Goal: Task Accomplishment & Management: Complete application form

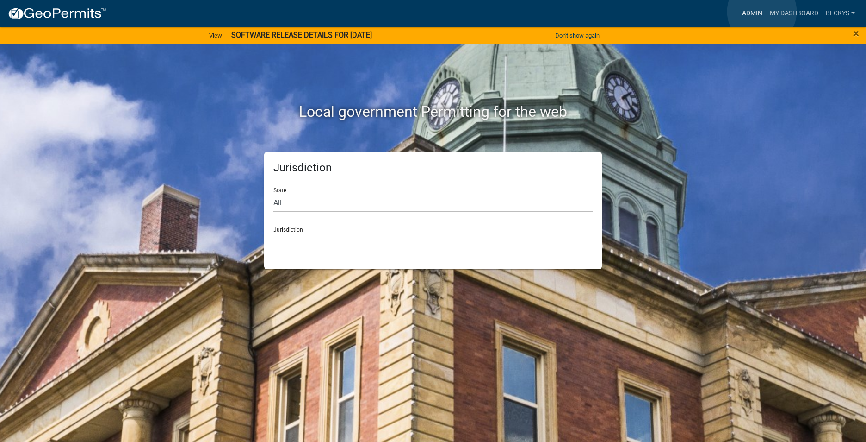
click at [762, 12] on link "Admin" at bounding box center [753, 14] width 28 height 18
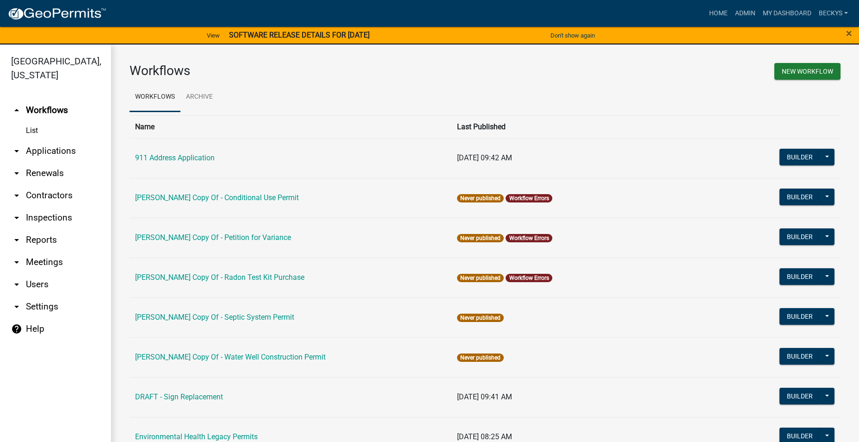
click at [61, 140] on link "arrow_drop_down Applications" at bounding box center [55, 151] width 111 height 22
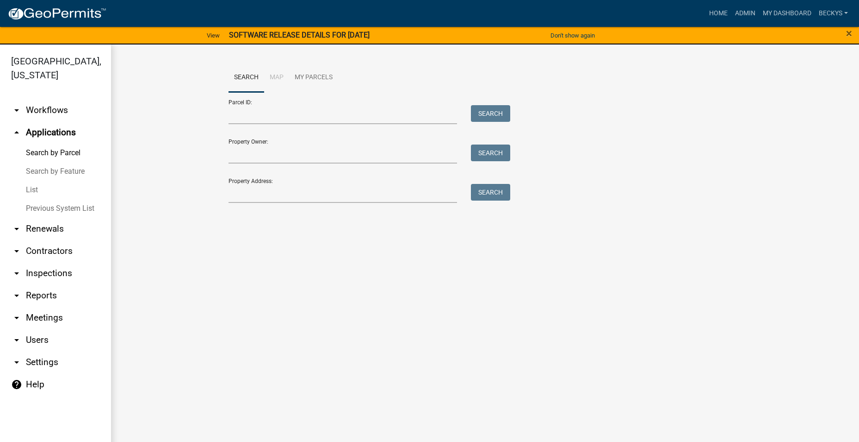
click at [30, 181] on link "List" at bounding box center [55, 190] width 111 height 19
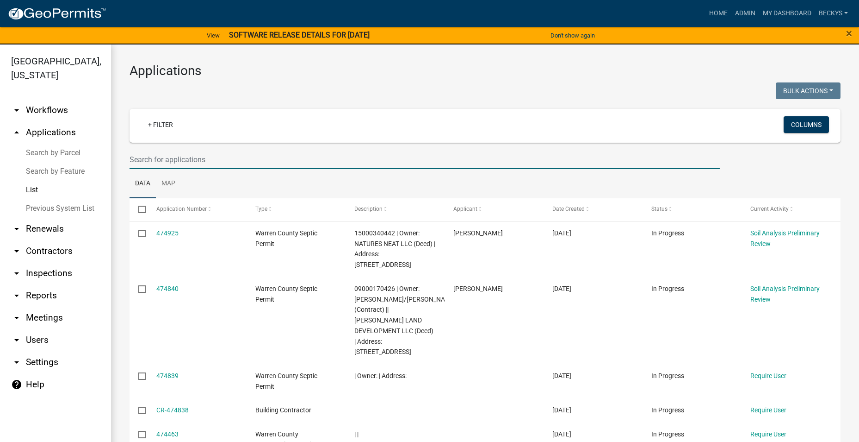
click at [133, 162] on input "text" at bounding box center [425, 159] width 591 height 19
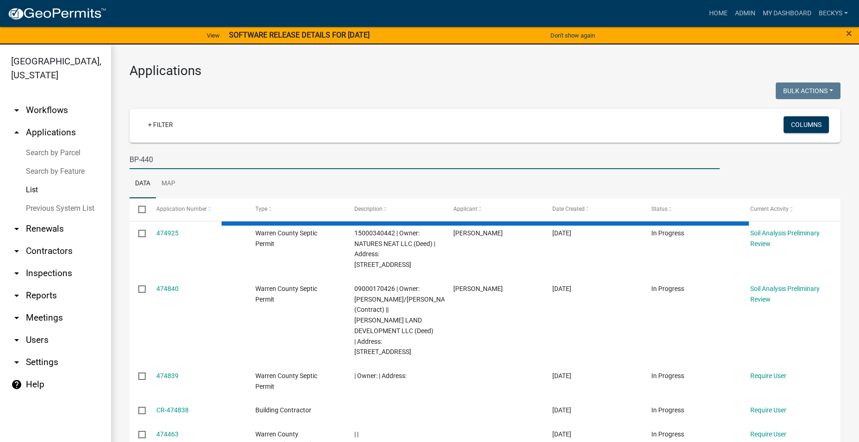
type input "BP-440"
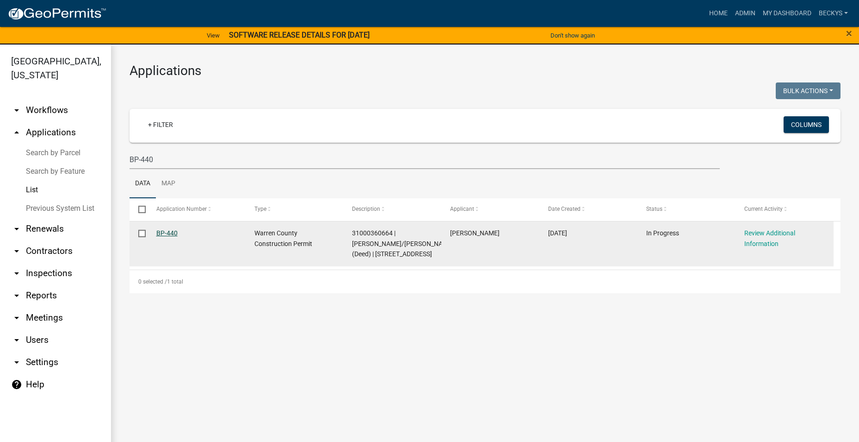
click at [162, 235] on link "BP-440" at bounding box center [166, 232] width 21 height 7
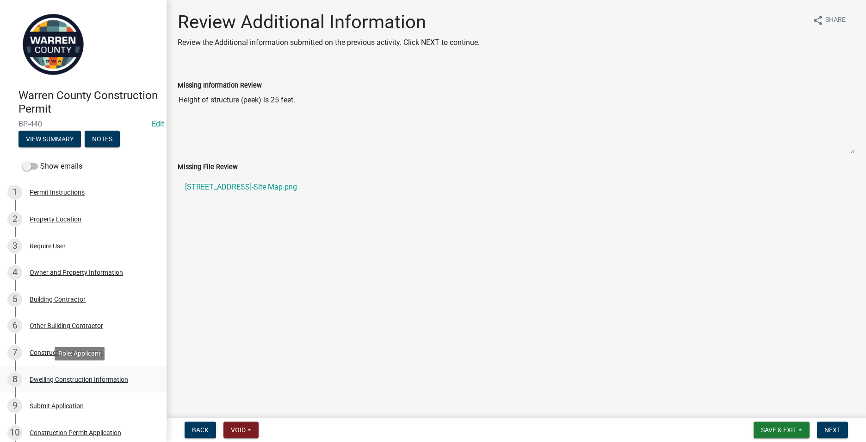
click at [87, 374] on div "8 Dwelling Construction Information" at bounding box center [79, 379] width 144 height 15
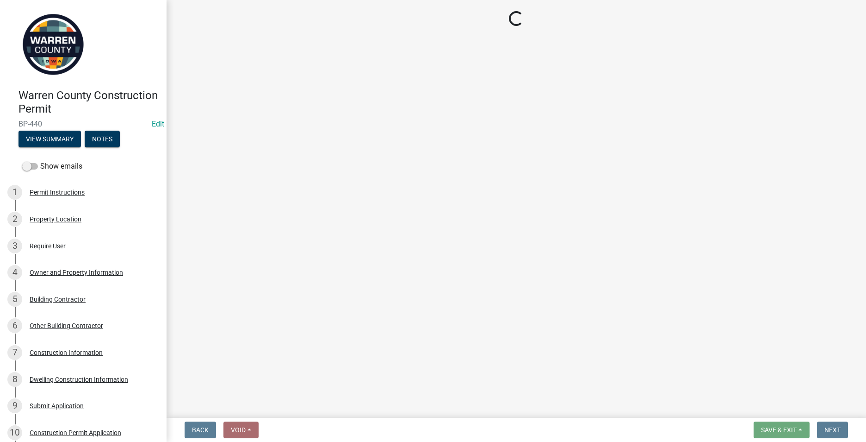
select select "6be2891c-b014-4eb5-8316-9de7191813e4"
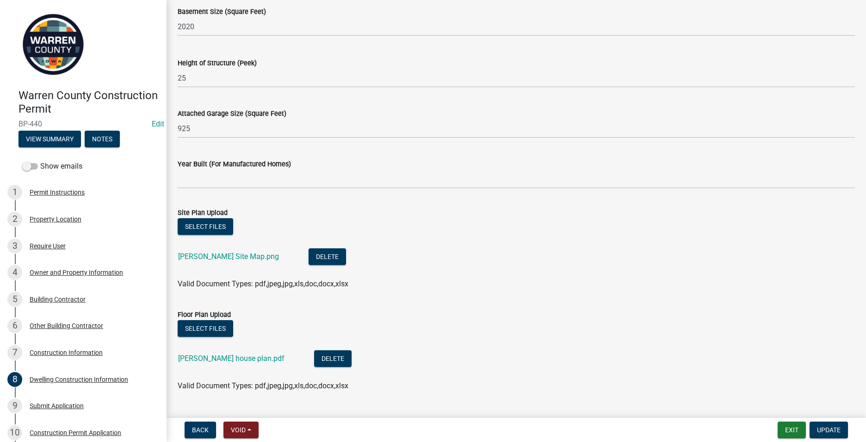
scroll to position [581, 0]
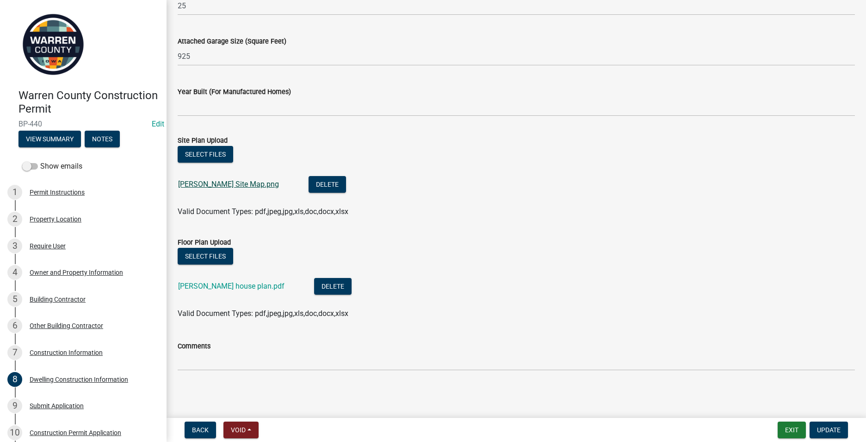
click at [217, 184] on link "[PERSON_NAME] Site Map.png" at bounding box center [228, 184] width 101 height 9
click at [309, 180] on button "Delete" at bounding box center [327, 184] width 37 height 17
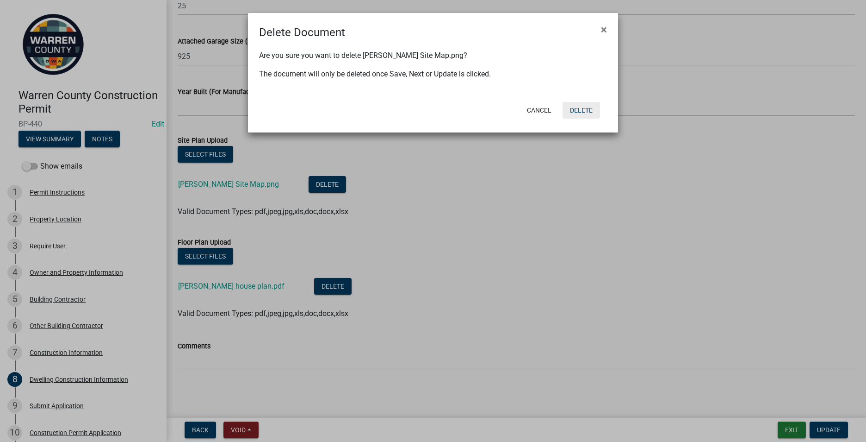
click at [570, 112] on button "Delete" at bounding box center [581, 110] width 37 height 17
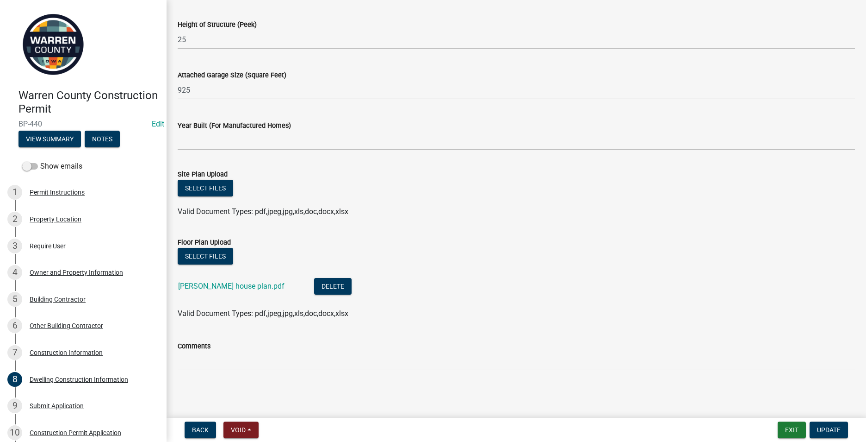
scroll to position [548, 0]
click at [199, 192] on button "Select files" at bounding box center [206, 188] width 56 height 17
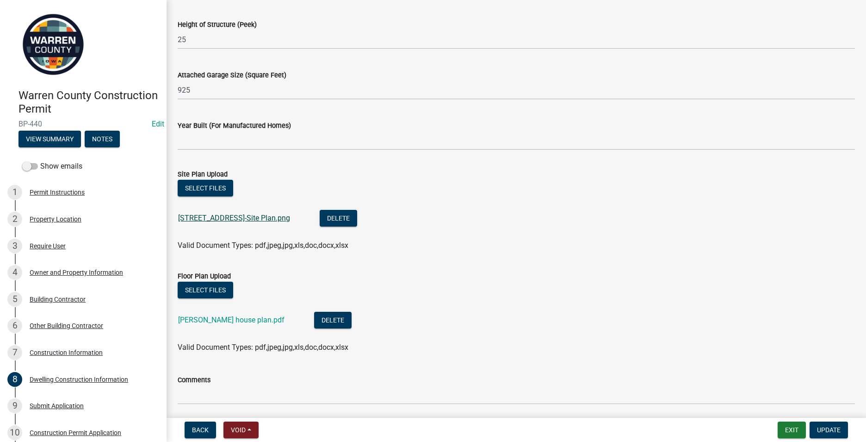
click at [205, 215] on link "[STREET_ADDRESS]-Site Plan.png" at bounding box center [234, 217] width 112 height 9
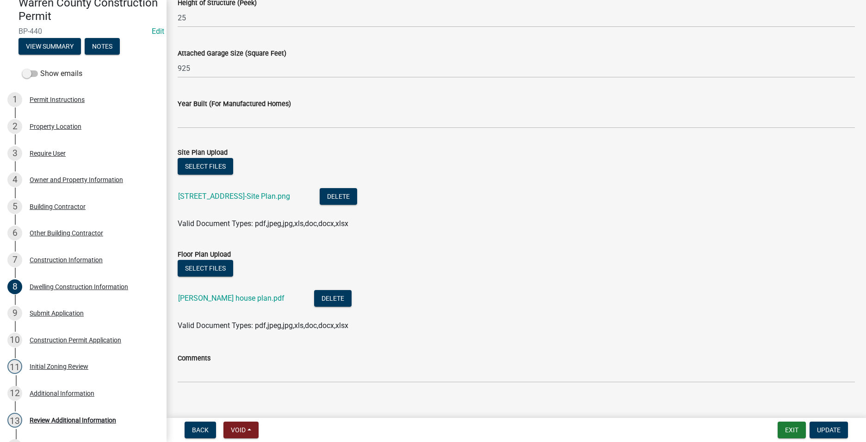
scroll to position [581, 0]
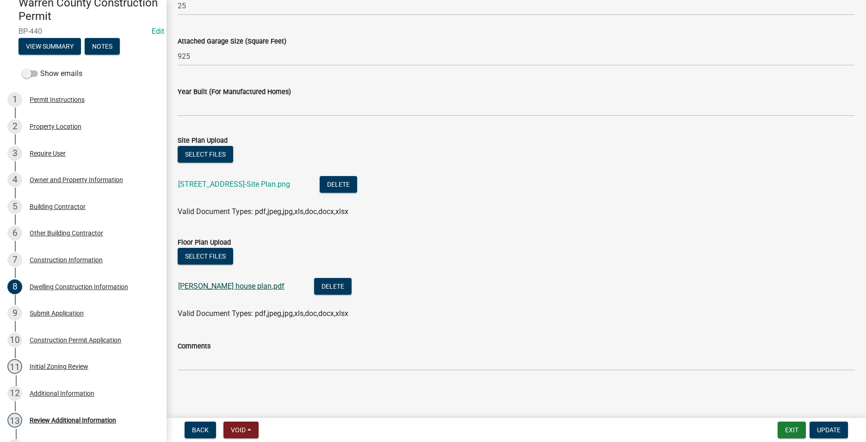
click at [203, 288] on link "[PERSON_NAME] house plan.pdf" at bounding box center [231, 285] width 106 height 9
click at [62, 310] on div "Submit Application" at bounding box center [57, 313] width 54 height 6
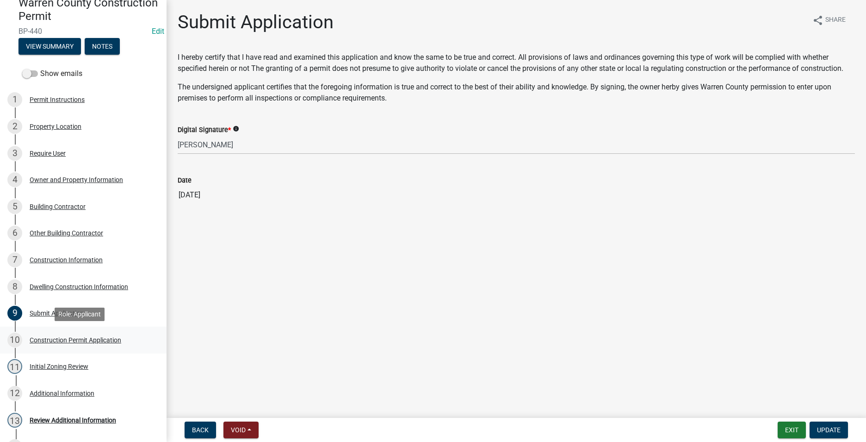
click at [62, 338] on div "Construction Permit Application" at bounding box center [76, 339] width 92 height 6
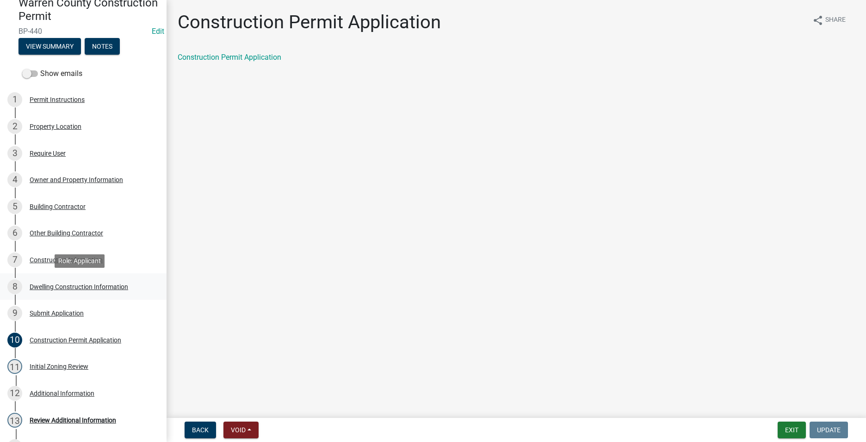
click at [56, 285] on div "Dwelling Construction Information" at bounding box center [79, 286] width 99 height 6
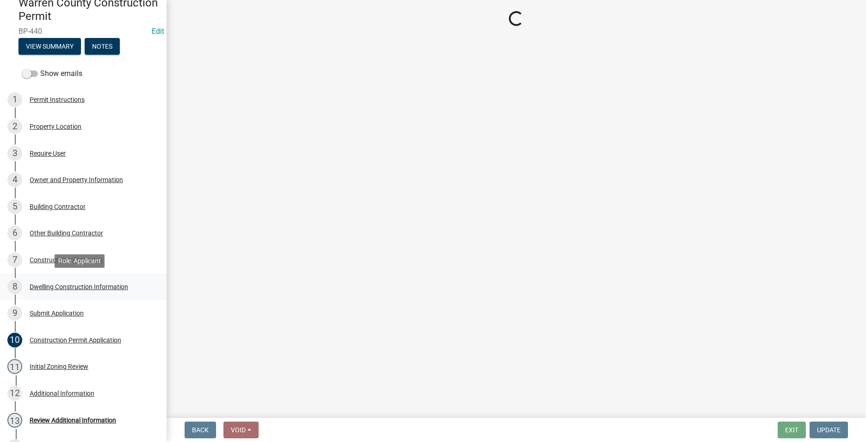
select select "6be2891c-b014-4eb5-8316-9de7191813e4"
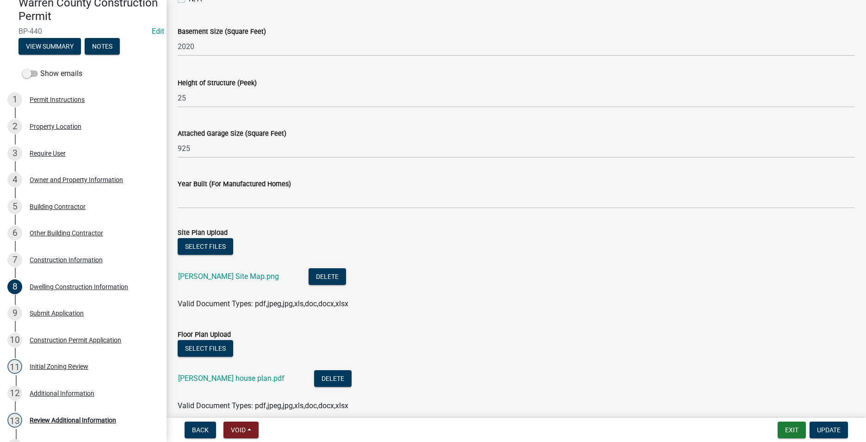
scroll to position [555, 0]
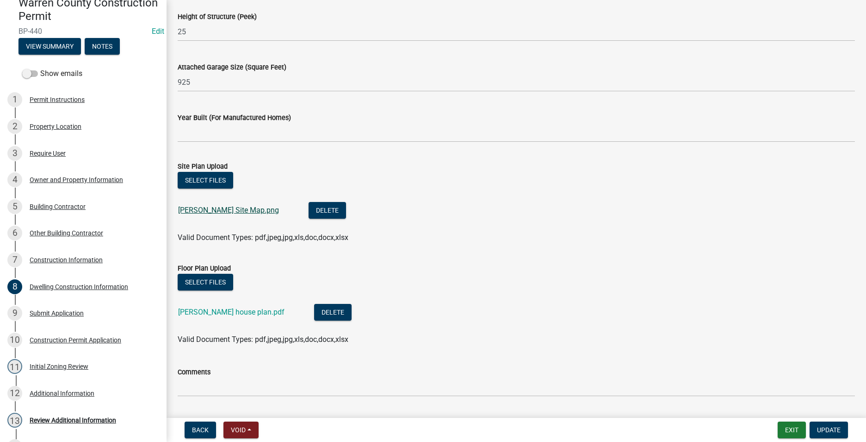
click at [226, 205] on link "[PERSON_NAME] Site Map.png" at bounding box center [228, 209] width 101 height 9
click at [309, 211] on button "Delete" at bounding box center [327, 210] width 37 height 17
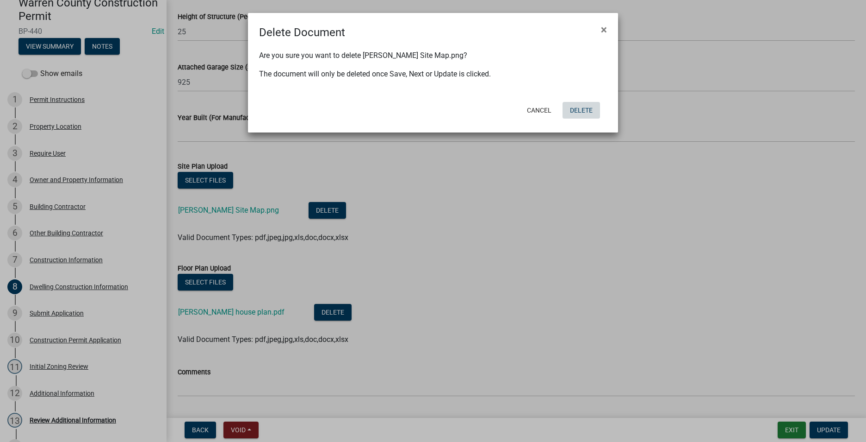
click at [576, 112] on button "Delete" at bounding box center [581, 110] width 37 height 17
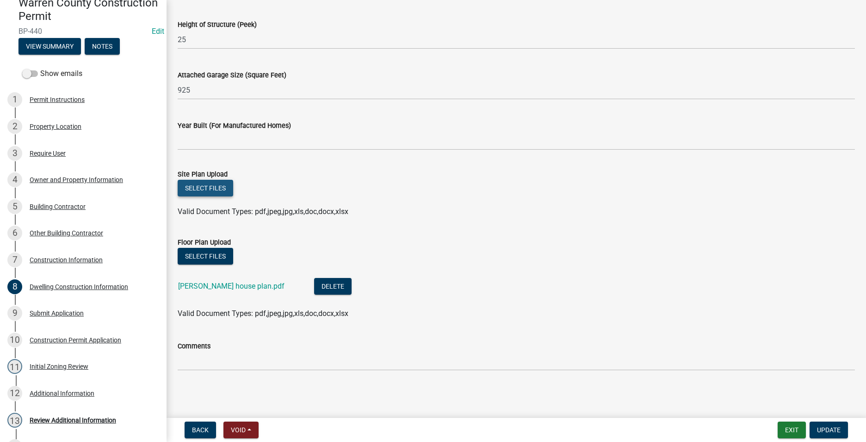
click at [213, 188] on button "Select files" at bounding box center [206, 188] width 56 height 17
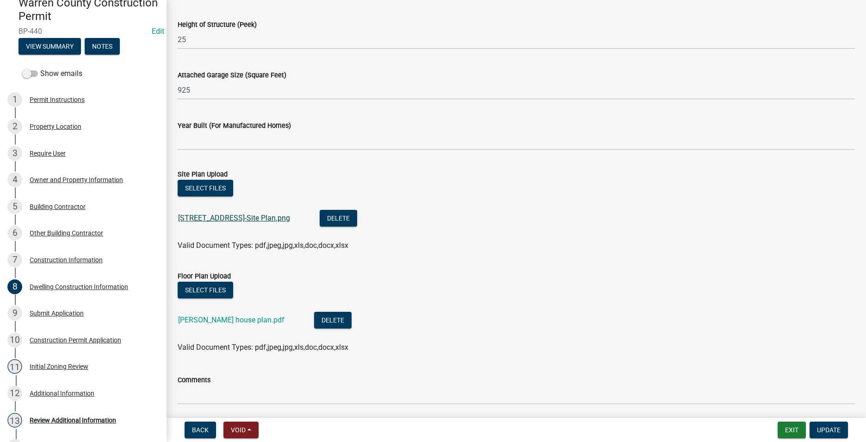
click at [209, 216] on link "[STREET_ADDRESS]-Site Plan.png" at bounding box center [234, 217] width 112 height 9
click at [819, 428] on span "Update" at bounding box center [829, 429] width 24 height 7
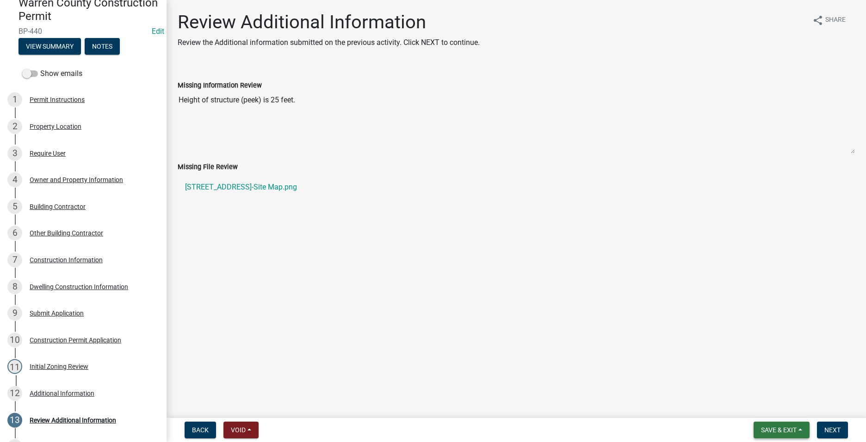
click at [789, 427] on span "Save & Exit" at bounding box center [779, 429] width 36 height 7
click at [767, 405] on button "Save & Exit" at bounding box center [773, 405] width 74 height 22
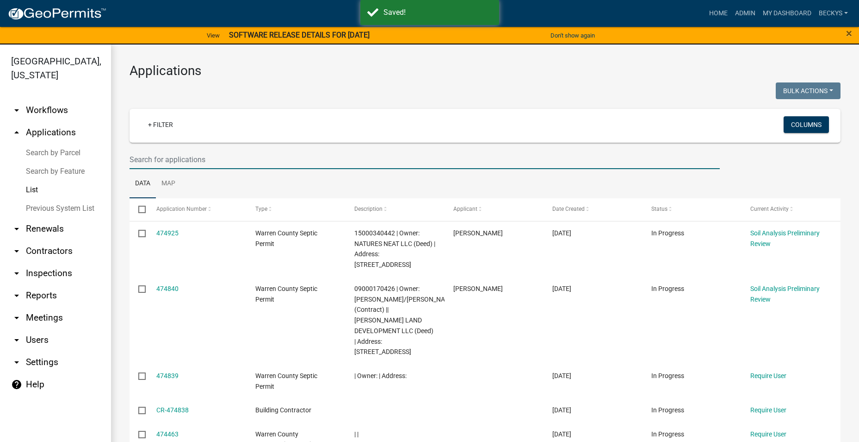
click at [141, 164] on input "text" at bounding box center [425, 159] width 591 height 19
type input "BP-440"
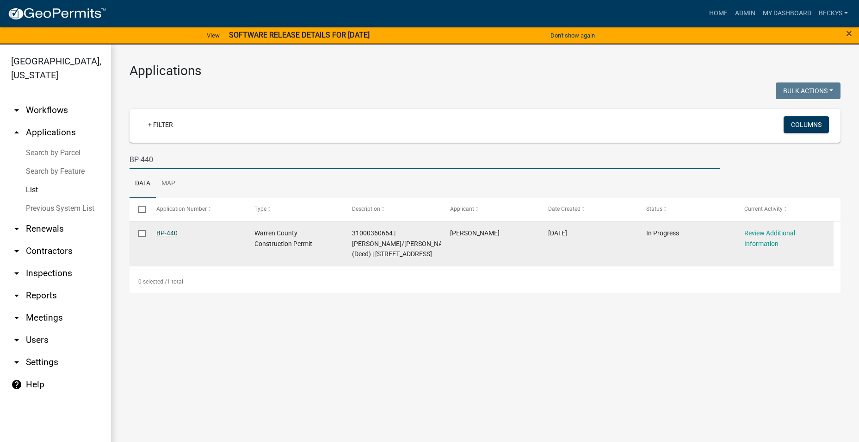
click at [160, 232] on link "BP-440" at bounding box center [166, 232] width 21 height 7
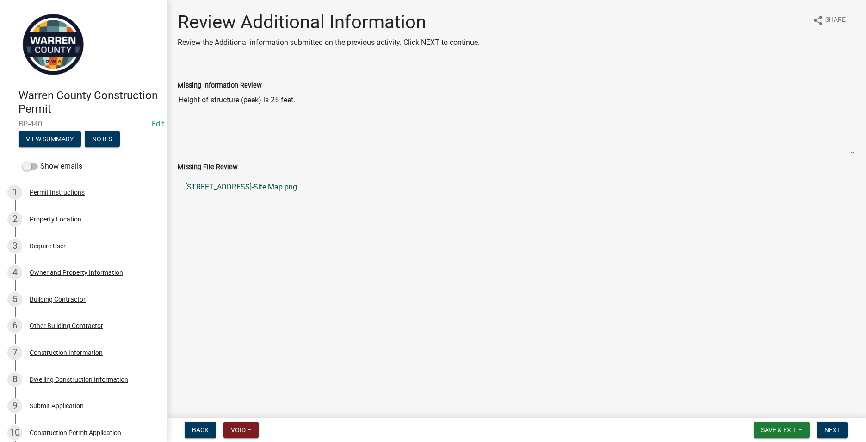
click at [215, 182] on link "[STREET_ADDRESS]-Site Map.png" at bounding box center [517, 187] width 678 height 22
click at [52, 354] on div "Construction Information" at bounding box center [66, 352] width 73 height 6
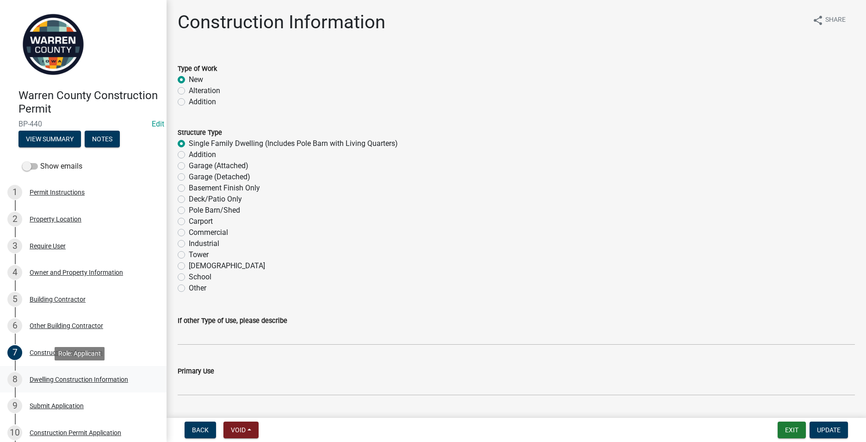
click at [51, 380] on div "Dwelling Construction Information" at bounding box center [79, 379] width 99 height 6
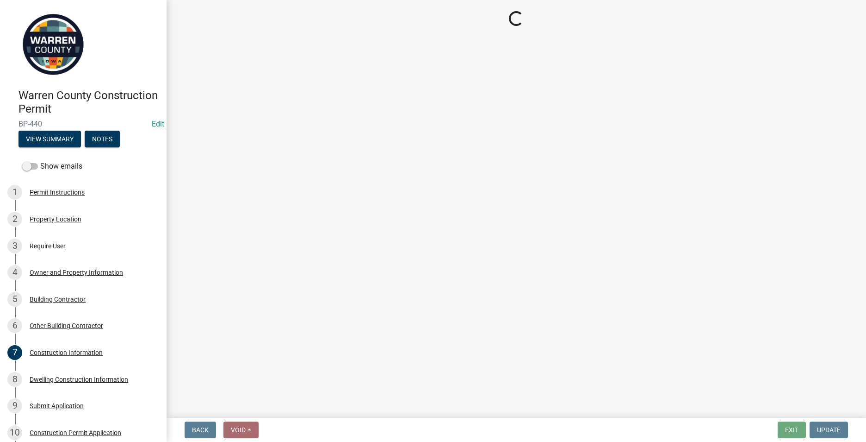
select select "6be2891c-b014-4eb5-8316-9de7191813e4"
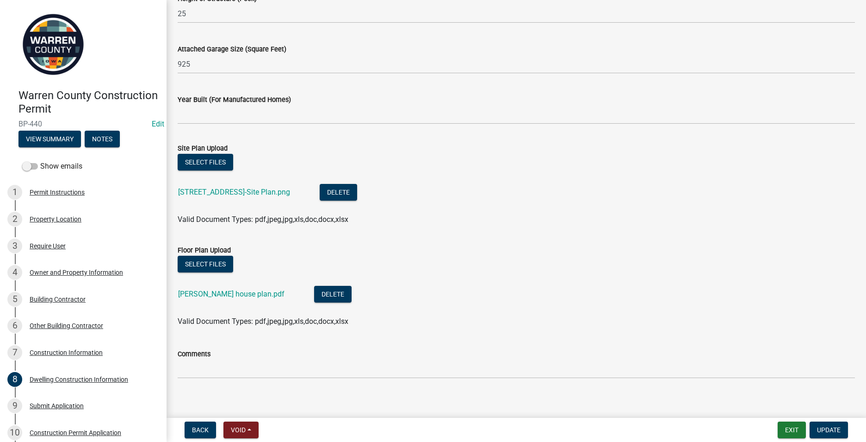
scroll to position [581, 0]
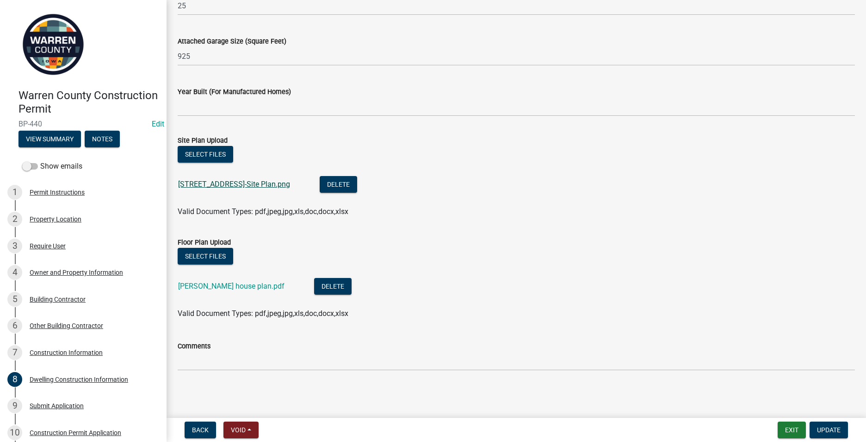
click at [224, 181] on link "[STREET_ADDRESS]-Site Plan.png" at bounding box center [234, 184] width 112 height 9
click at [212, 287] on link "[PERSON_NAME] house plan.pdf" at bounding box center [231, 285] width 106 height 9
click at [51, 353] on div "Construction Information" at bounding box center [66, 352] width 73 height 6
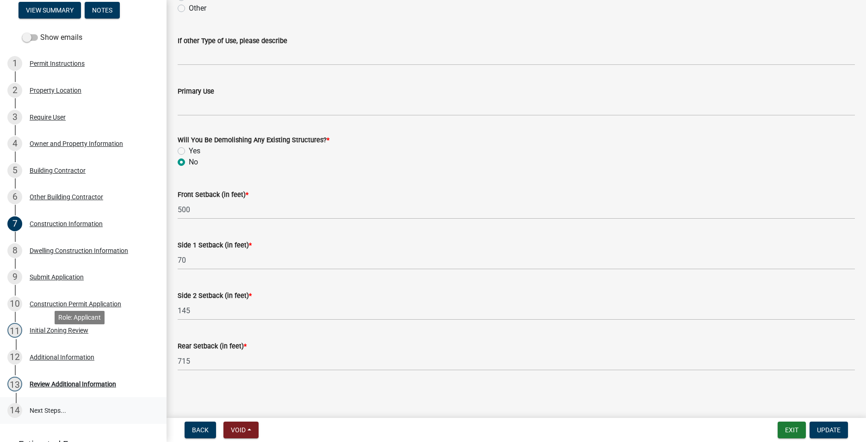
scroll to position [139, 0]
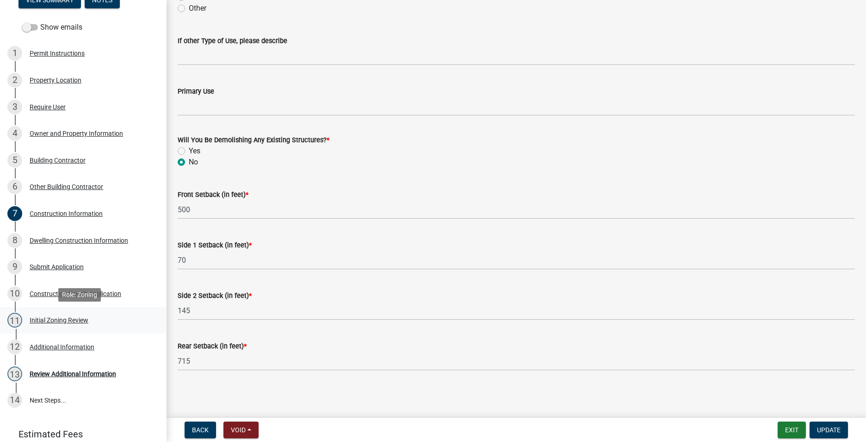
click at [59, 320] on div "Initial Zoning Review" at bounding box center [59, 320] width 59 height 6
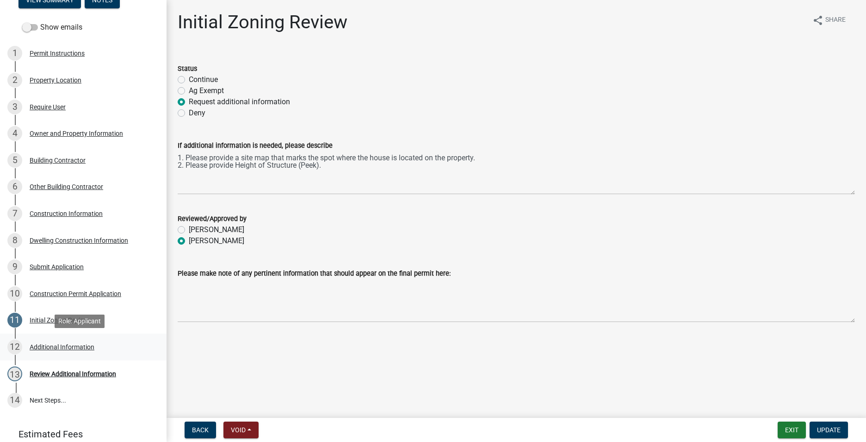
click at [62, 343] on div "Additional Information" at bounding box center [62, 346] width 65 height 6
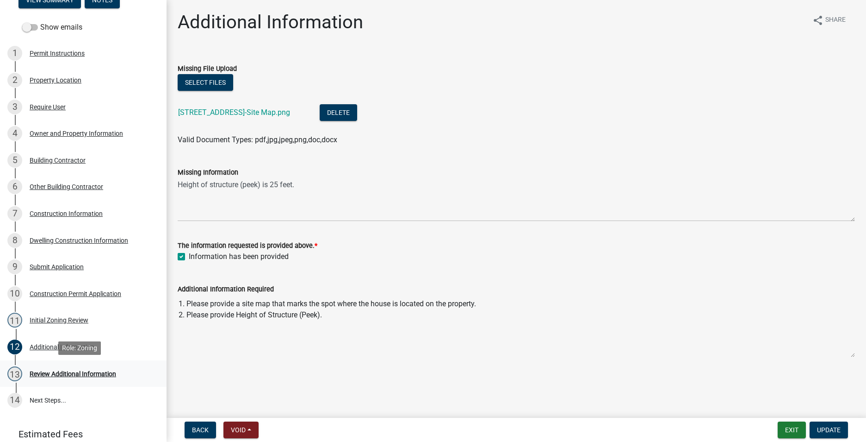
click at [58, 370] on div "Review Additional Information" at bounding box center [73, 373] width 87 height 6
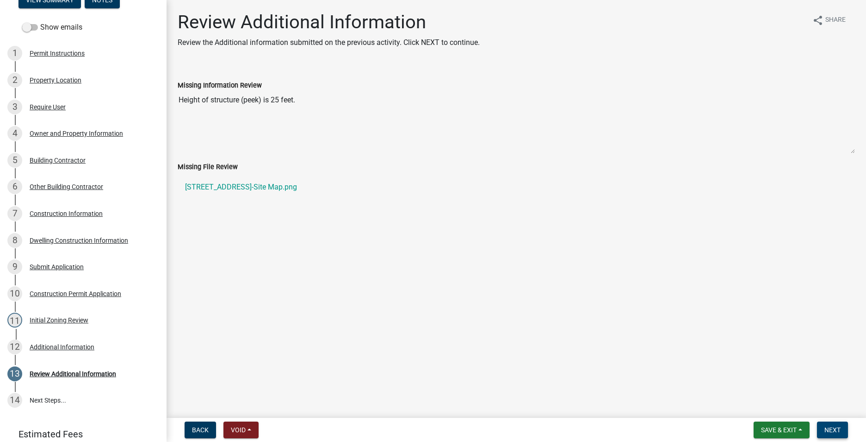
click at [834, 426] on span "Next" at bounding box center [833, 429] width 16 height 7
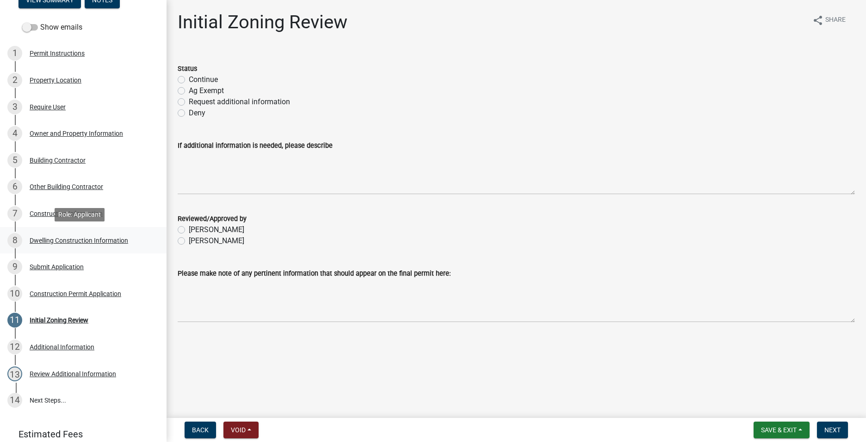
click at [49, 237] on div "Dwelling Construction Information" at bounding box center [79, 240] width 99 height 6
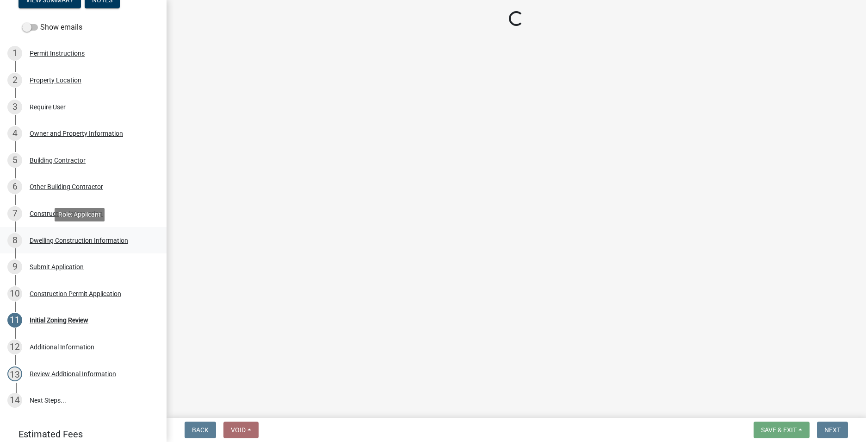
select select "6be2891c-b014-4eb5-8316-9de7191813e4"
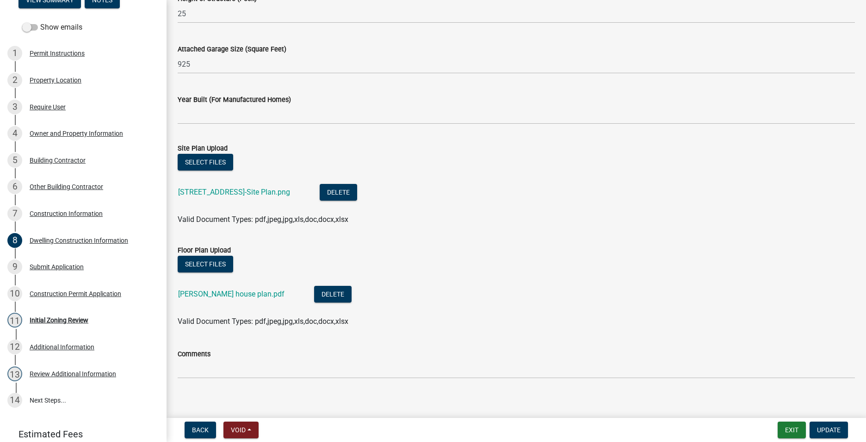
scroll to position [581, 0]
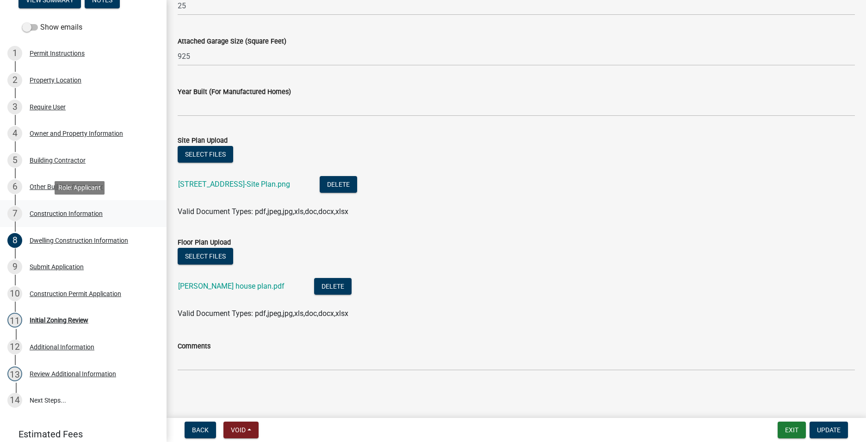
click at [73, 212] on div "Construction Information" at bounding box center [66, 213] width 73 height 6
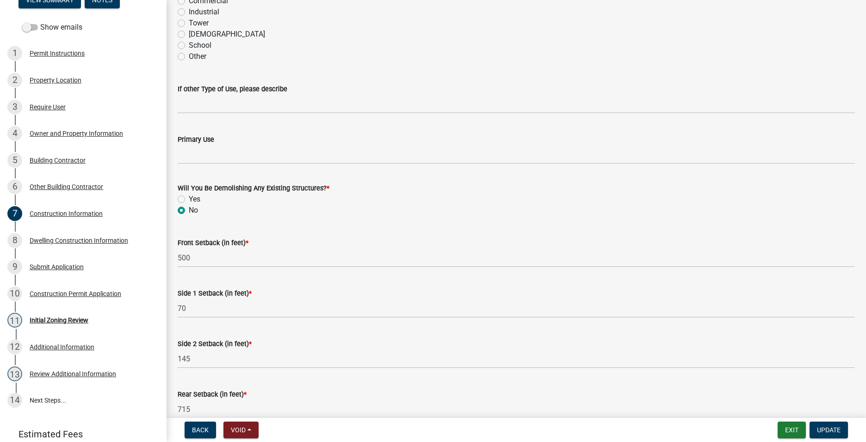
scroll to position [280, 0]
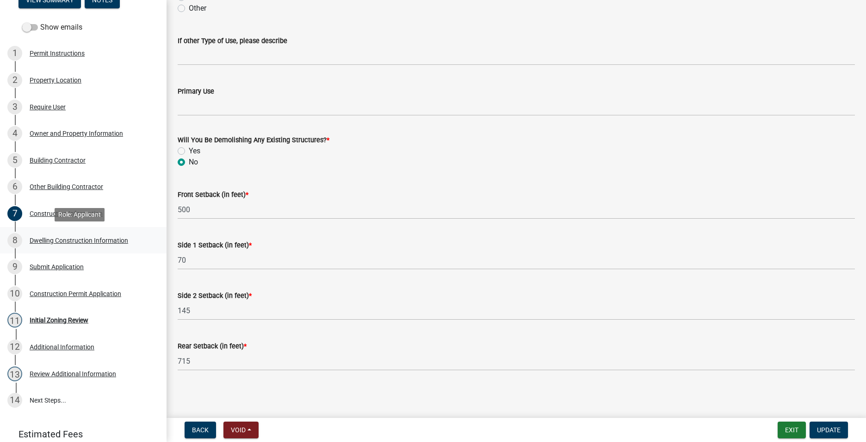
click at [61, 238] on div "Dwelling Construction Information" at bounding box center [79, 240] width 99 height 6
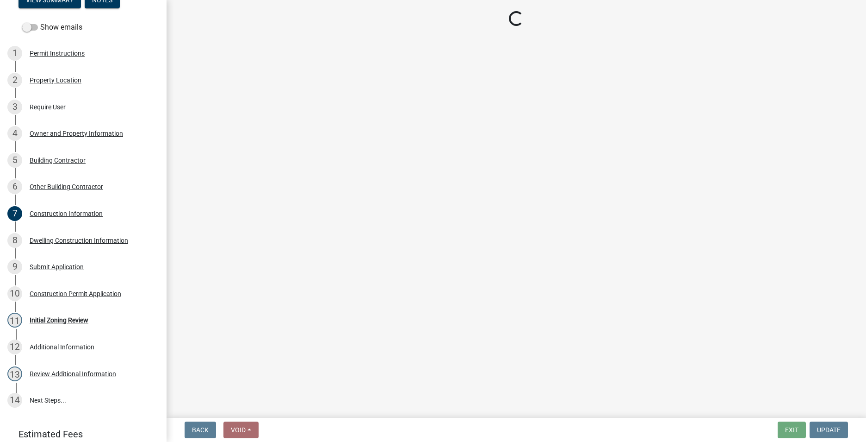
select select "6be2891c-b014-4eb5-8316-9de7191813e4"
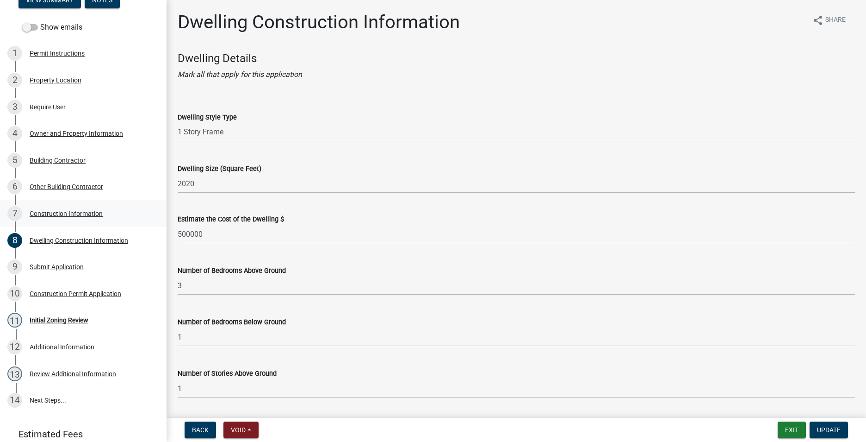
click at [74, 215] on div "Construction Information" at bounding box center [66, 213] width 73 height 6
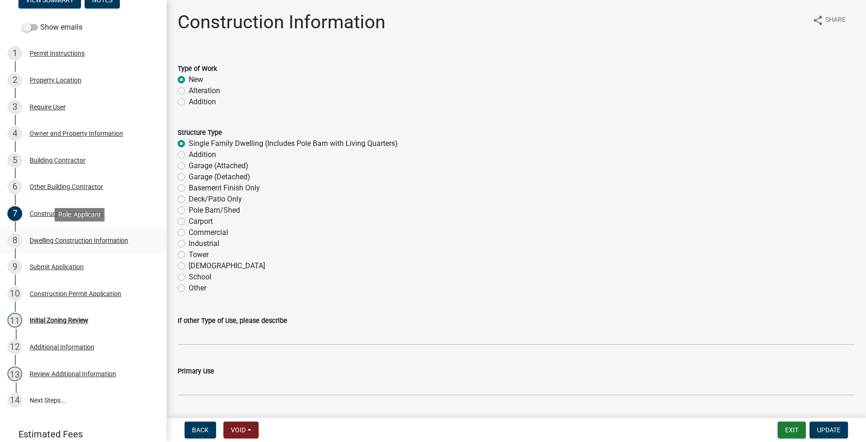
click at [67, 243] on div "Dwelling Construction Information" at bounding box center [79, 240] width 99 height 6
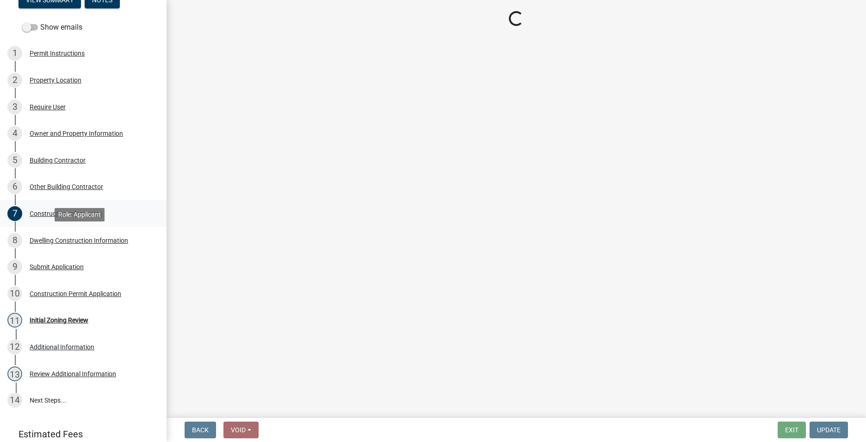
select select "6be2891c-b014-4eb5-8316-9de7191813e4"
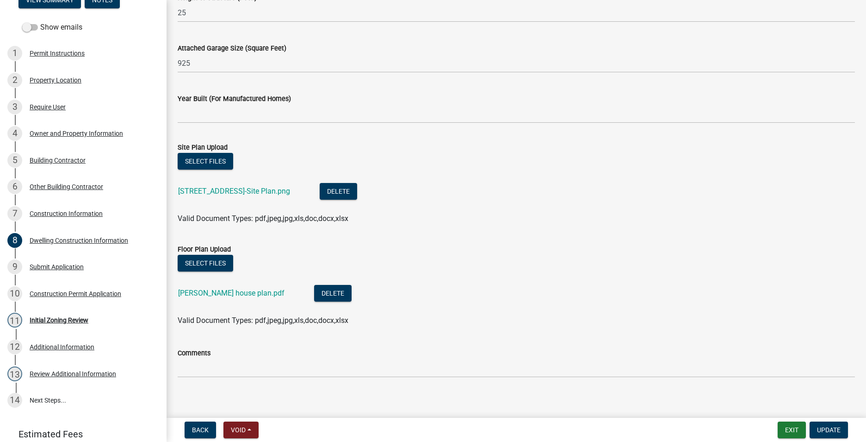
scroll to position [581, 0]
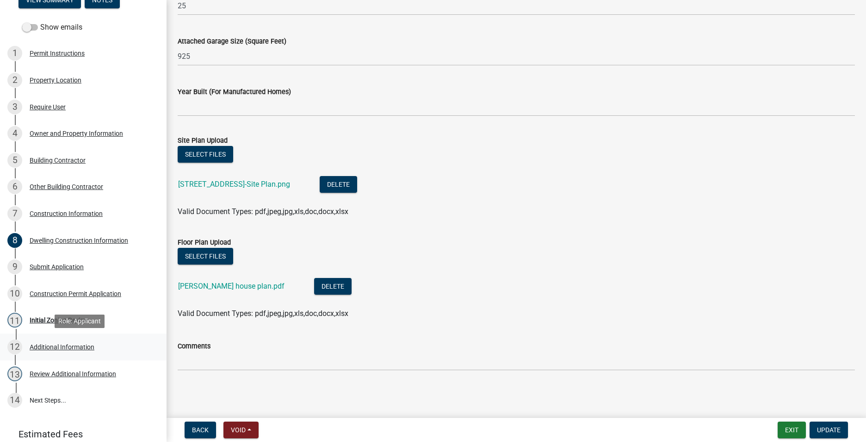
click at [50, 347] on div "Additional Information" at bounding box center [62, 346] width 65 height 6
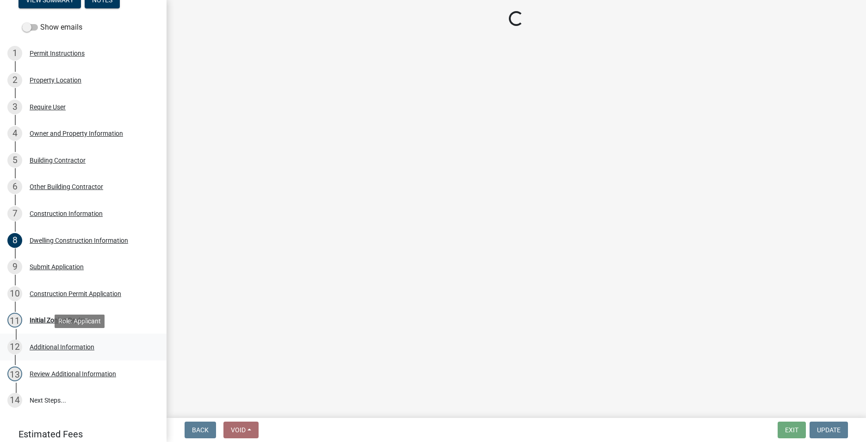
scroll to position [0, 0]
select select "6be2891c-b014-4eb5-8316-9de7191813e4"
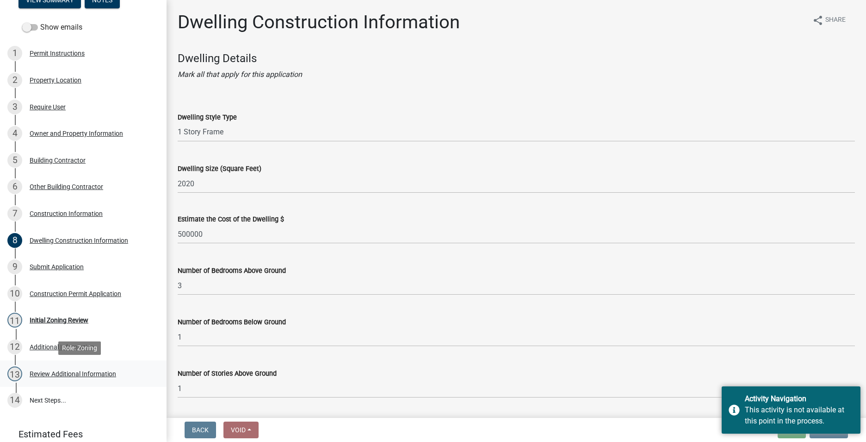
click at [66, 372] on div "Review Additional Information" at bounding box center [73, 373] width 87 height 6
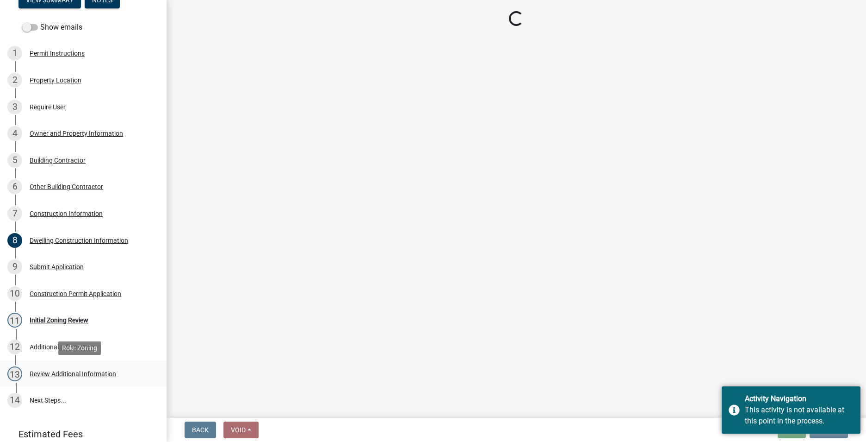
select select "6be2891c-b014-4eb5-8316-9de7191813e4"
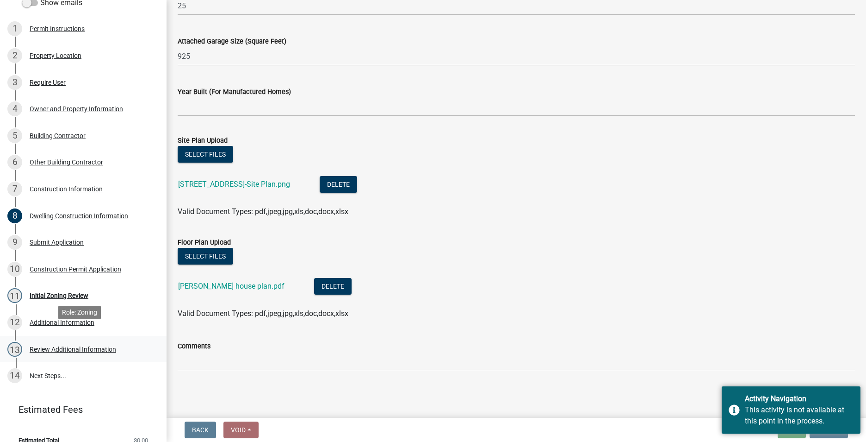
scroll to position [176, 0]
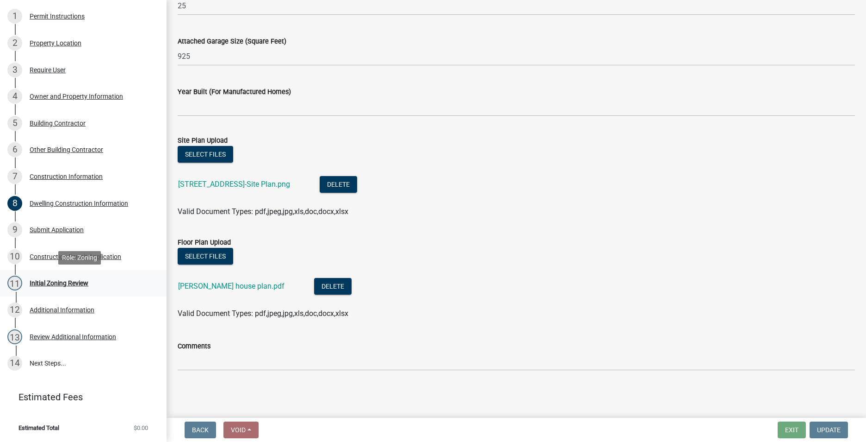
click at [72, 283] on div "Initial Zoning Review" at bounding box center [59, 283] width 59 height 6
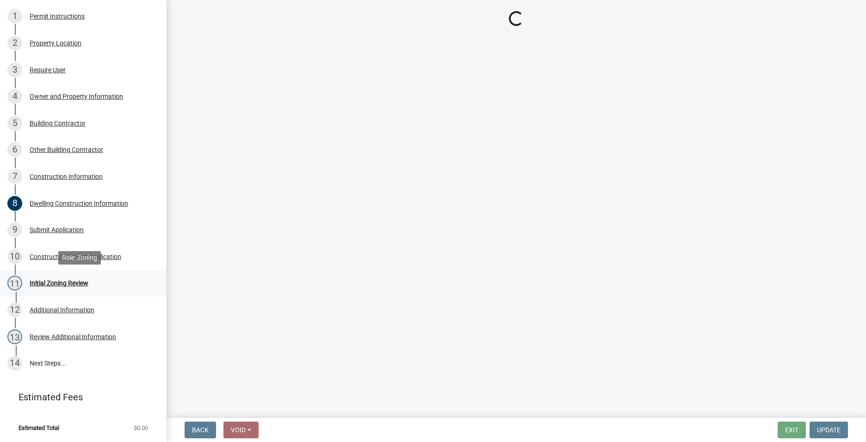
scroll to position [0, 0]
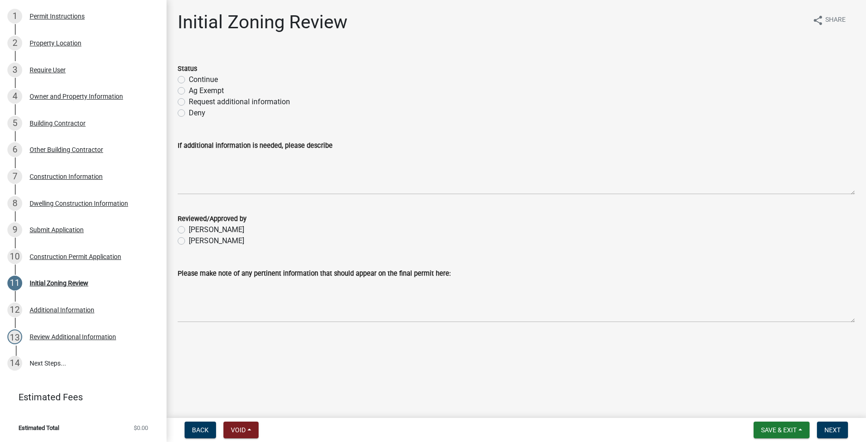
click at [189, 78] on label "Continue" at bounding box center [203, 79] width 29 height 11
click at [189, 78] on input "Continue" at bounding box center [192, 77] width 6 height 6
radio input "true"
click at [189, 243] on label "[PERSON_NAME]" at bounding box center [217, 240] width 56 height 11
click at [189, 241] on input "[PERSON_NAME]" at bounding box center [192, 238] width 6 height 6
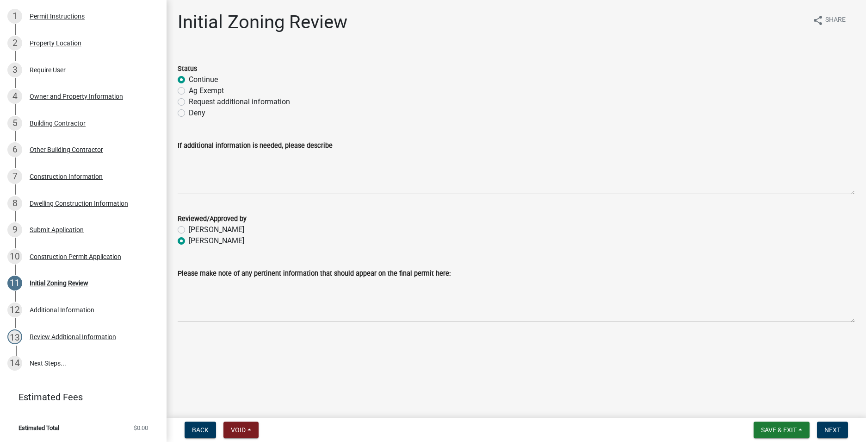
radio input "true"
click at [828, 426] on span "Next" at bounding box center [833, 429] width 16 height 7
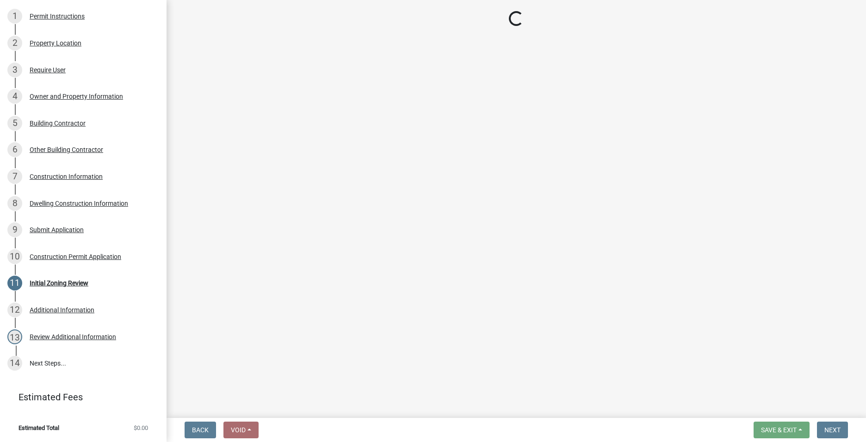
scroll to position [203, 0]
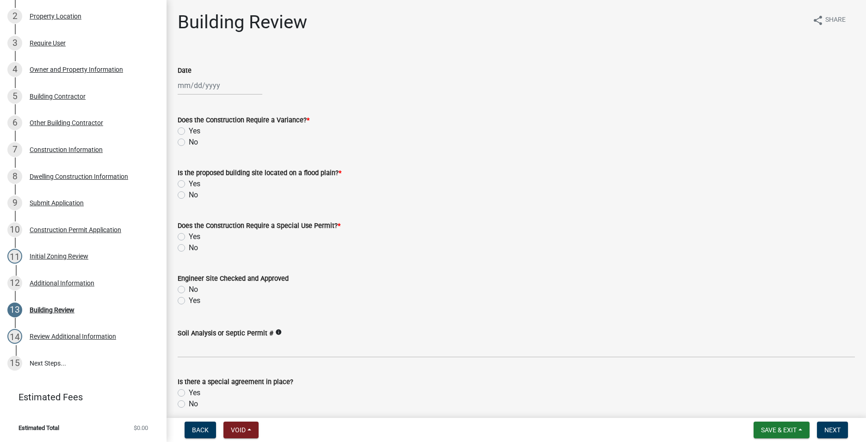
click at [186, 87] on div at bounding box center [220, 85] width 85 height 19
select select "9"
select select "2025"
click at [188, 149] on div "8" at bounding box center [187, 149] width 15 height 15
type input "[DATE]"
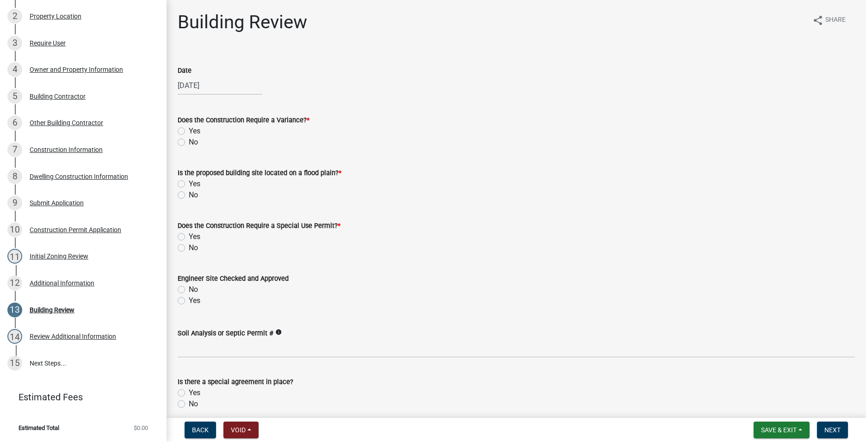
click at [189, 142] on label "No" at bounding box center [193, 142] width 9 height 11
click at [189, 142] on input "No" at bounding box center [192, 140] width 6 height 6
radio input "true"
click at [189, 194] on label "No" at bounding box center [193, 194] width 9 height 11
click at [189, 194] on input "No" at bounding box center [192, 192] width 6 height 6
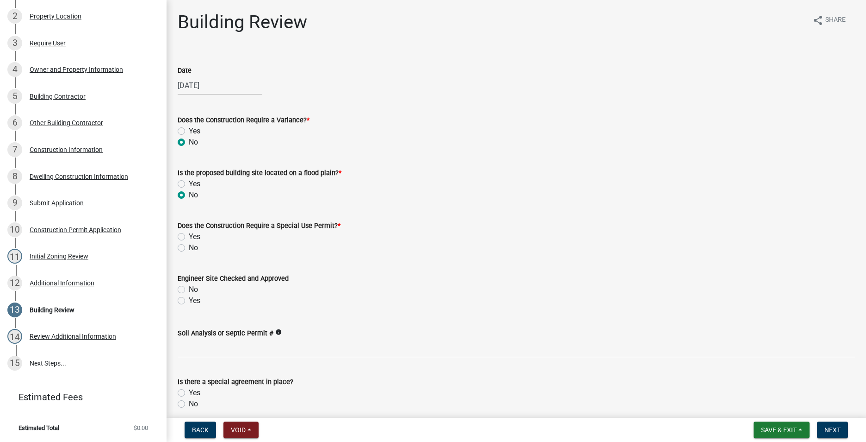
radio input "true"
click at [189, 247] on label "No" at bounding box center [193, 247] width 9 height 11
click at [189, 247] on input "No" at bounding box center [192, 245] width 6 height 6
radio input "true"
click at [189, 301] on label "Yes" at bounding box center [195, 300] width 12 height 11
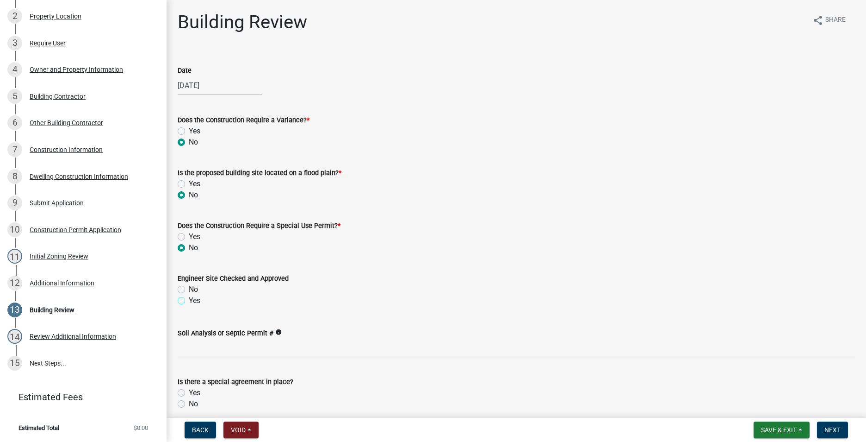
click at [189, 301] on input "Yes" at bounding box center [192, 298] width 6 height 6
radio input "true"
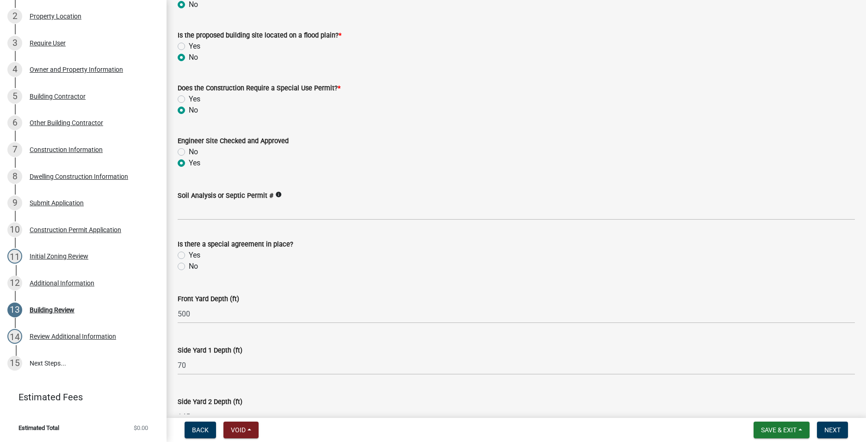
scroll to position [139, 0]
click at [189, 262] on label "No" at bounding box center [193, 264] width 9 height 11
click at [189, 262] on input "No" at bounding box center [192, 262] width 6 height 6
radio input "true"
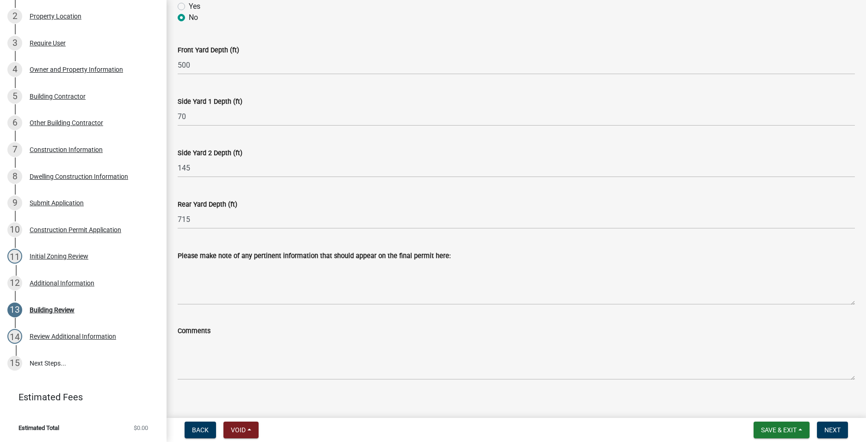
scroll to position [395, 0]
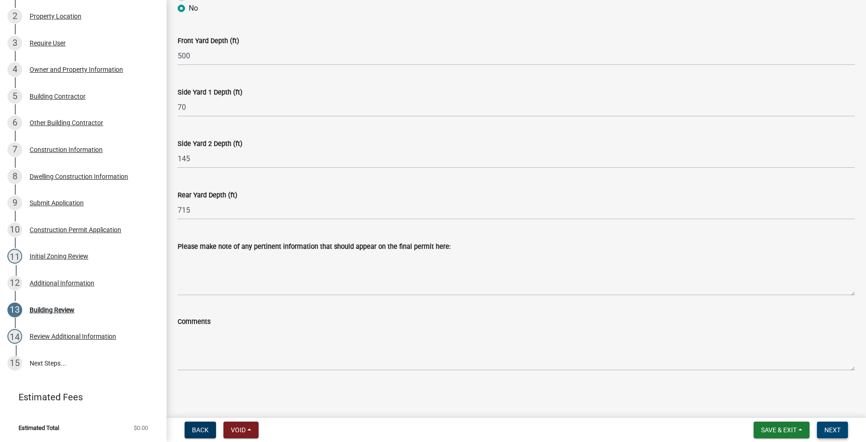
click at [833, 426] on span "Next" at bounding box center [833, 429] width 16 height 7
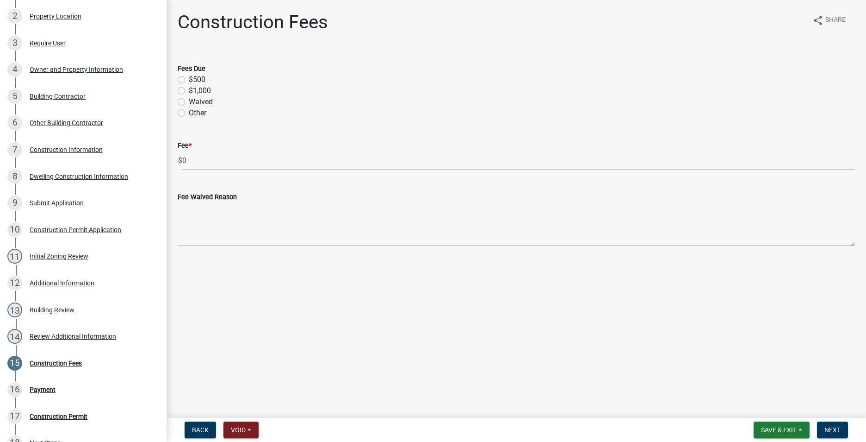
scroll to position [282, 0]
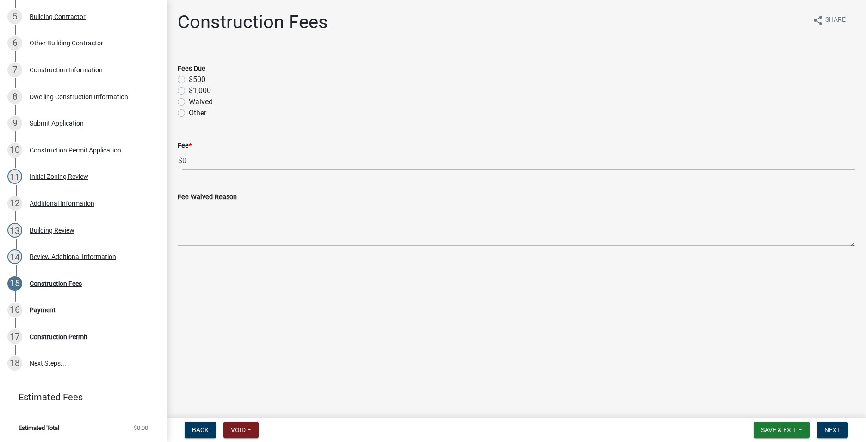
click at [189, 79] on label "$500" at bounding box center [197, 79] width 17 height 11
click at [189, 79] on input "$500" at bounding box center [192, 77] width 6 height 6
radio input "true"
drag, startPoint x: 837, startPoint y: 431, endPoint x: 778, endPoint y: 430, distance: 59.7
click at [837, 431] on span "Next" at bounding box center [833, 429] width 16 height 7
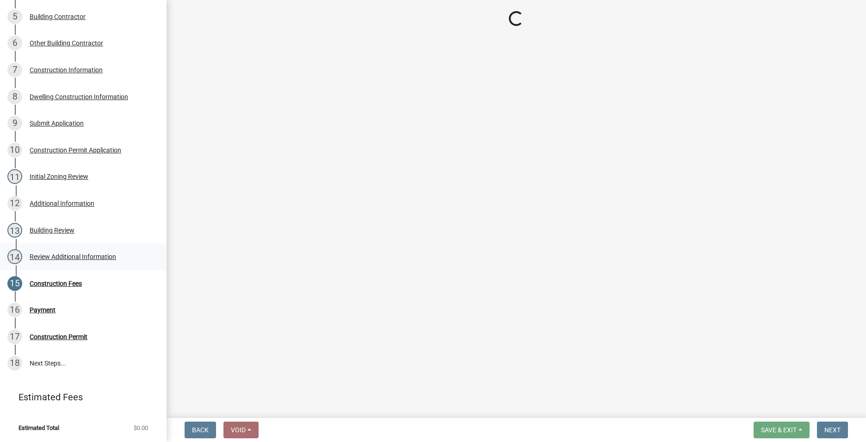
select select "3: 3"
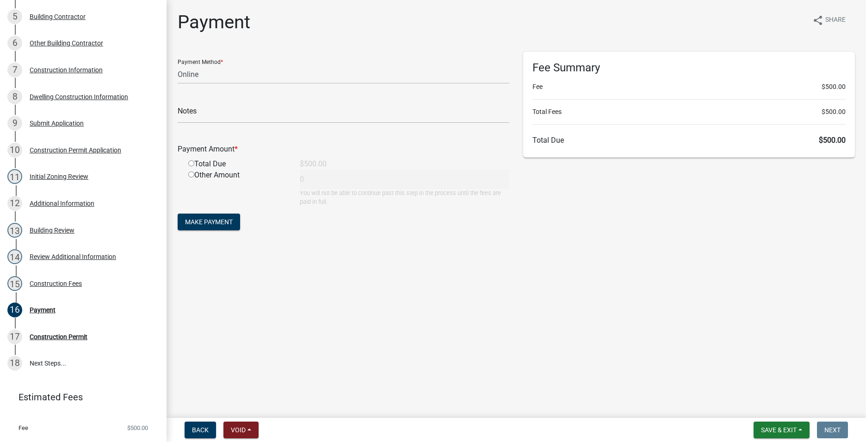
scroll to position [283, 0]
click at [38, 308] on div "Payment" at bounding box center [43, 309] width 26 height 6
click at [64, 98] on div "Dwelling Construction Information" at bounding box center [79, 96] width 99 height 6
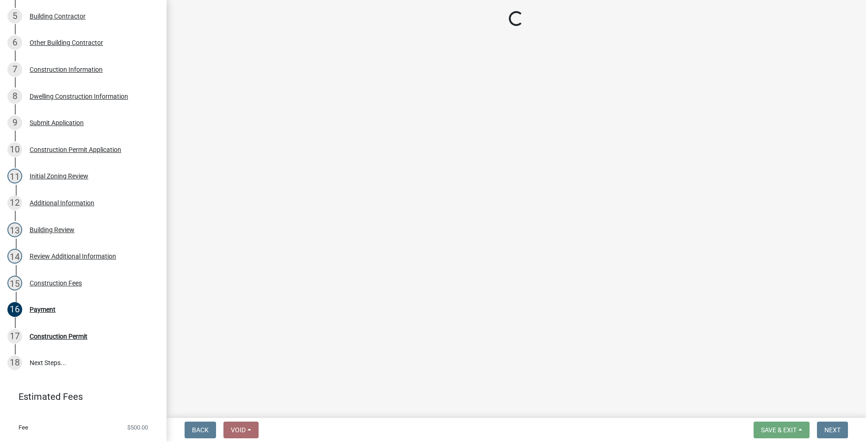
select select "6be2891c-b014-4eb5-8316-9de7191813e4"
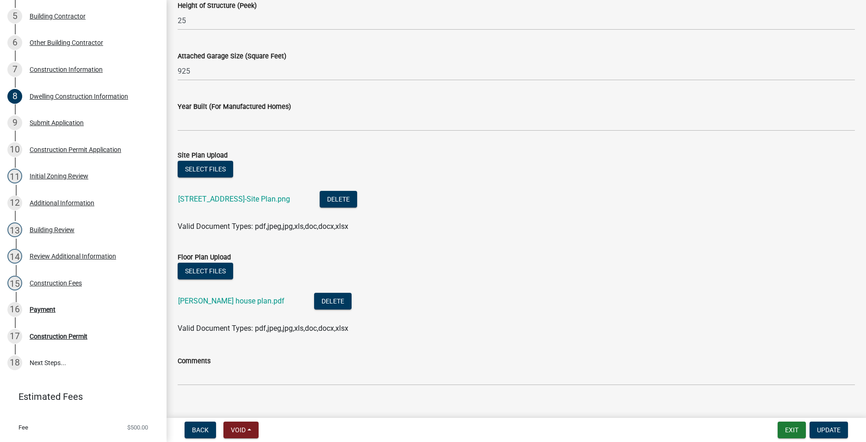
scroll to position [581, 0]
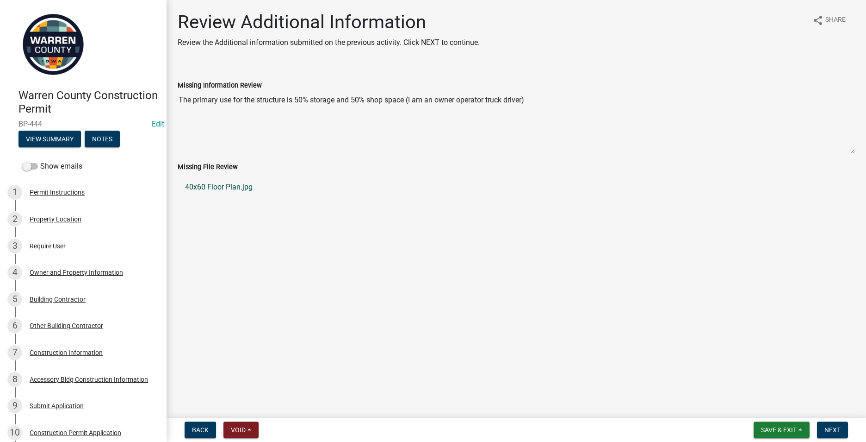
click at [212, 187] on link "40x60 Floor Plan.jpg" at bounding box center [517, 187] width 678 height 22
click at [835, 430] on span "Next" at bounding box center [833, 429] width 16 height 7
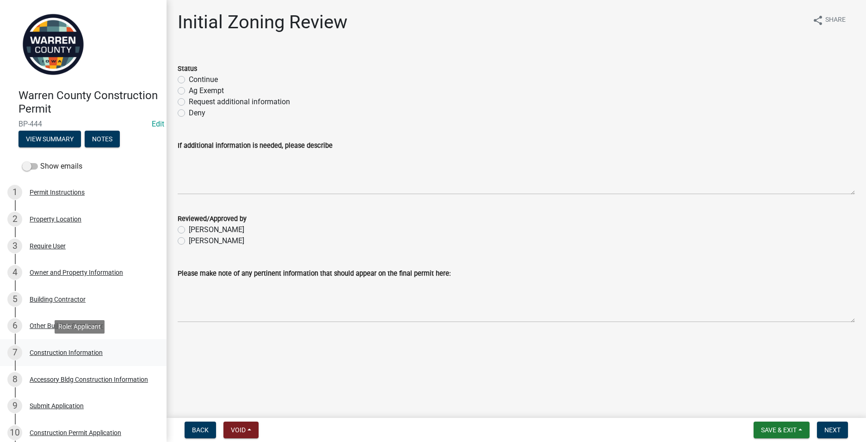
click at [49, 354] on div "Construction Information" at bounding box center [66, 352] width 73 height 6
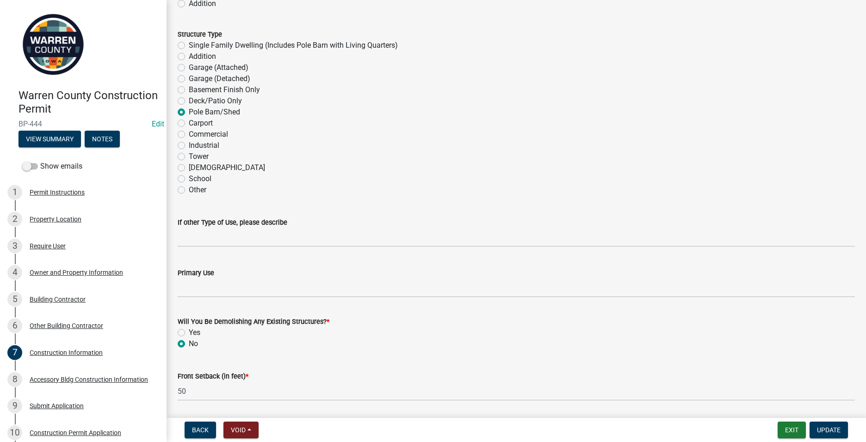
scroll to position [231, 0]
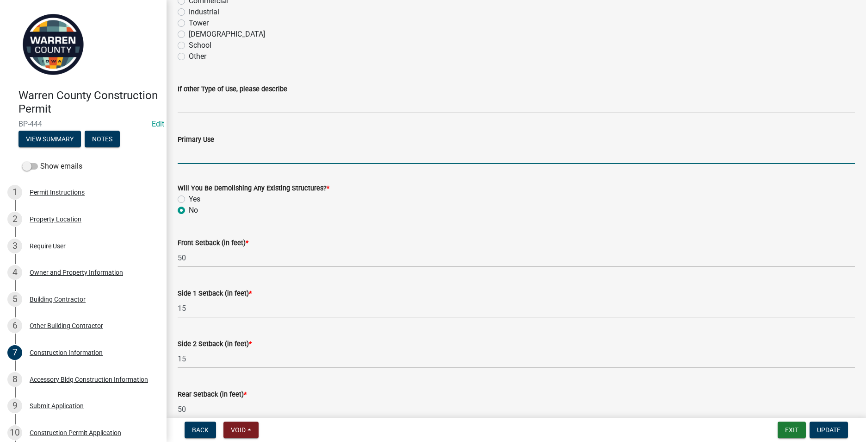
click at [183, 153] on input "Primary Use" at bounding box center [517, 154] width 678 height 19
type input "Storage/Shop space"
click at [833, 425] on button "Update" at bounding box center [829, 429] width 38 height 17
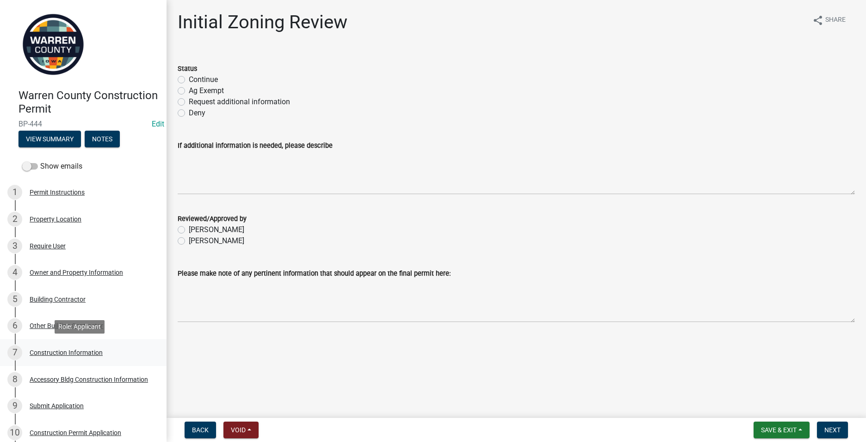
click at [51, 352] on div "Construction Information" at bounding box center [66, 352] width 73 height 6
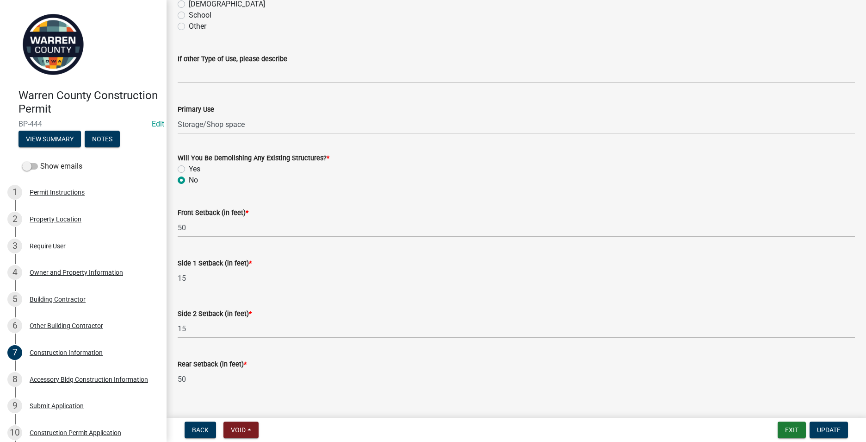
scroll to position [280, 0]
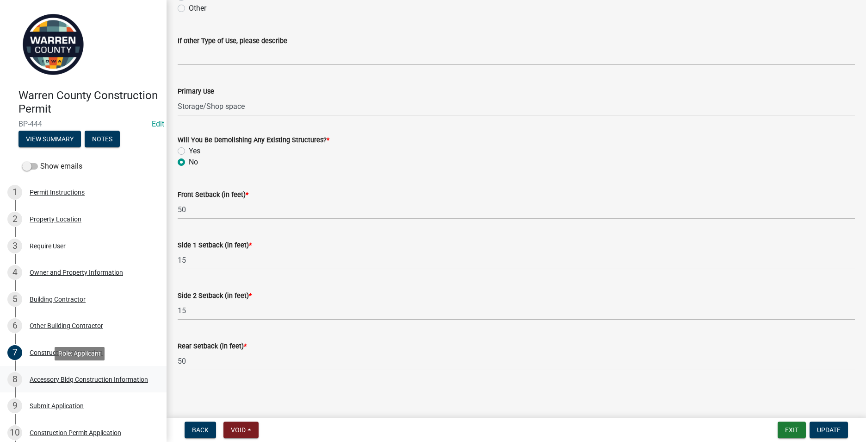
click at [47, 376] on div "Accessory Bldg Construction Information" at bounding box center [89, 379] width 118 height 6
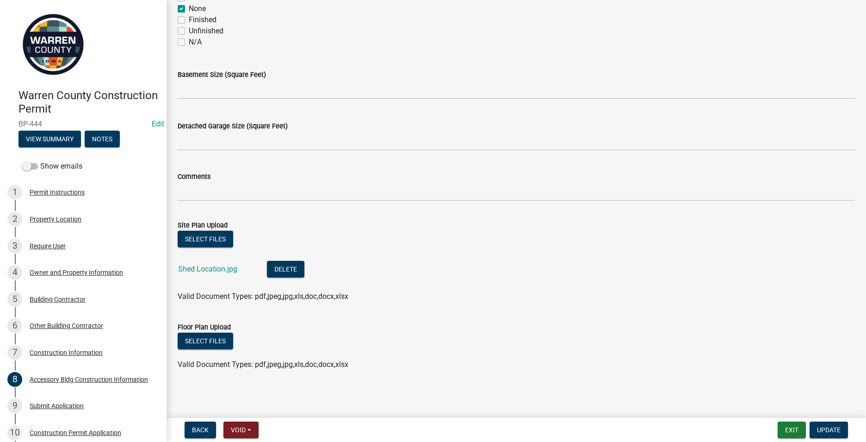
scroll to position [382, 0]
click at [199, 340] on button "Select files" at bounding box center [206, 340] width 56 height 17
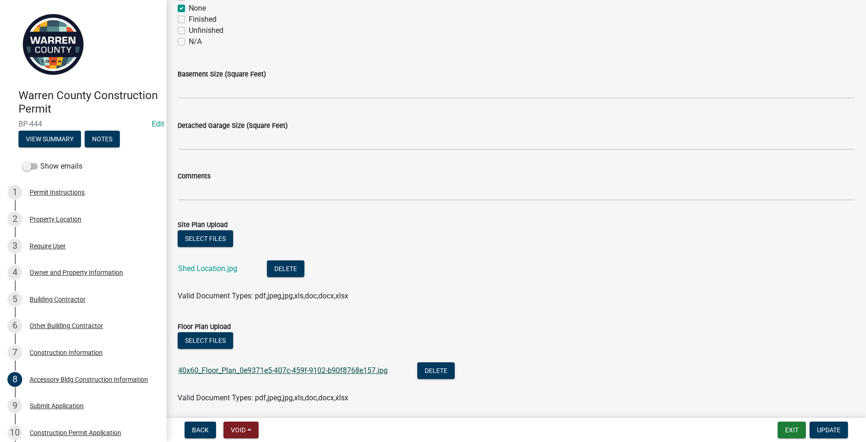
click at [215, 370] on link "40x60_Floor_Plan_0e9371e5-407c-459f-9102-b90f8768e157.jpg" at bounding box center [283, 370] width 210 height 9
click at [822, 430] on span "Update" at bounding box center [829, 429] width 24 height 7
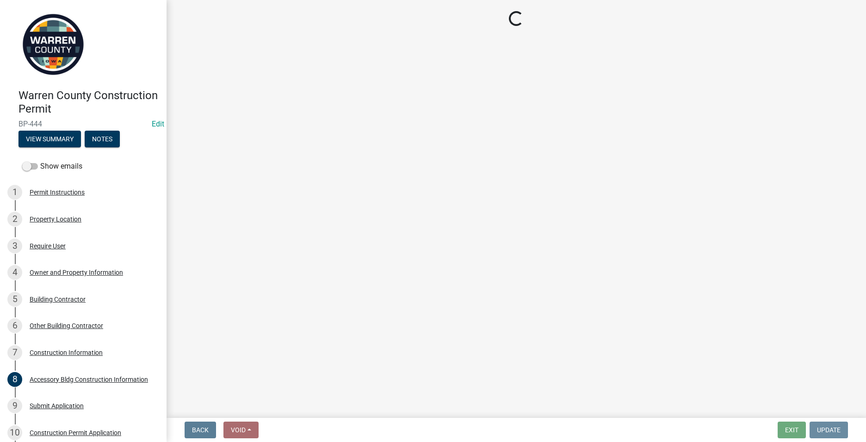
scroll to position [0, 0]
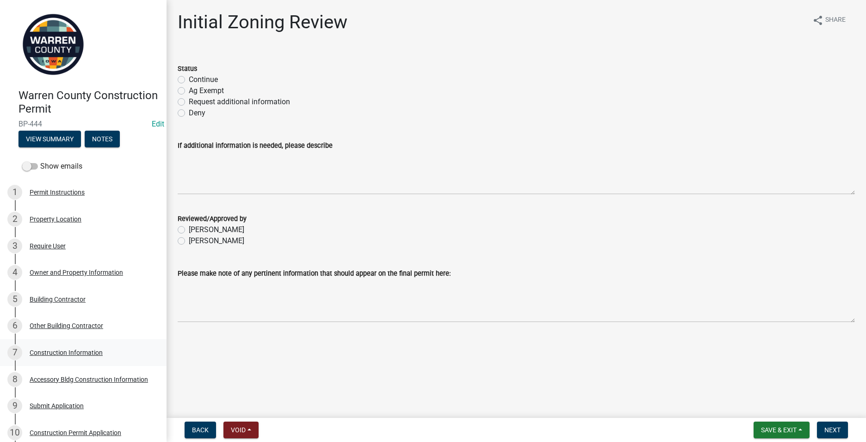
click at [66, 355] on div "Construction Information" at bounding box center [66, 352] width 73 height 6
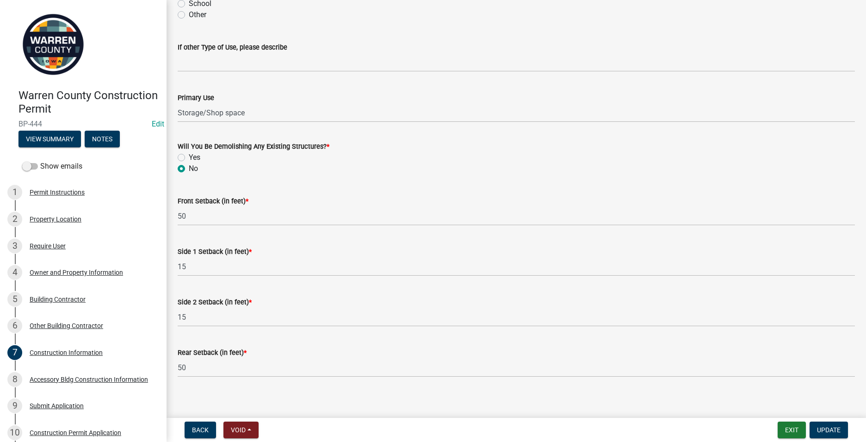
scroll to position [280, 0]
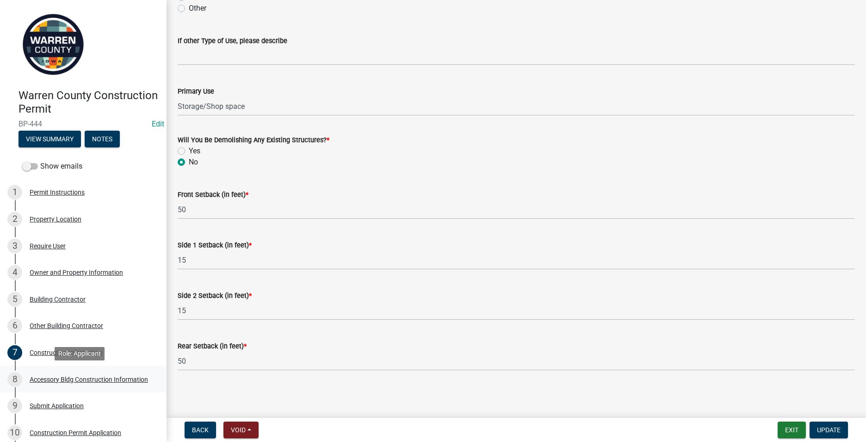
click at [57, 378] on div "Accessory Bldg Construction Information" at bounding box center [89, 379] width 118 height 6
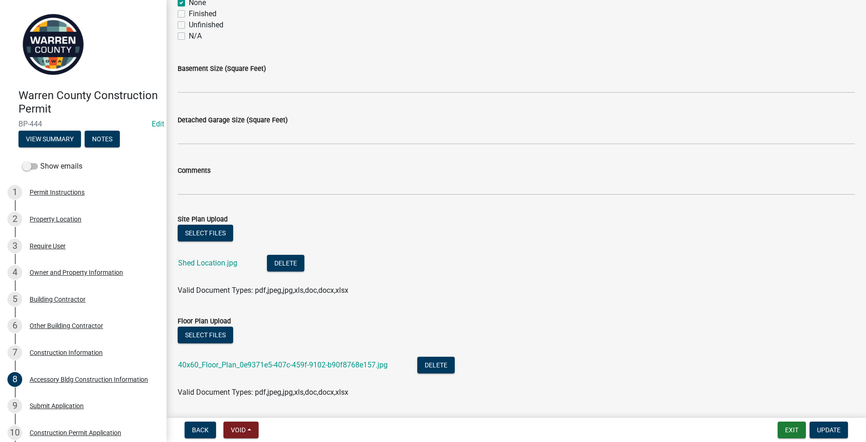
scroll to position [416, 0]
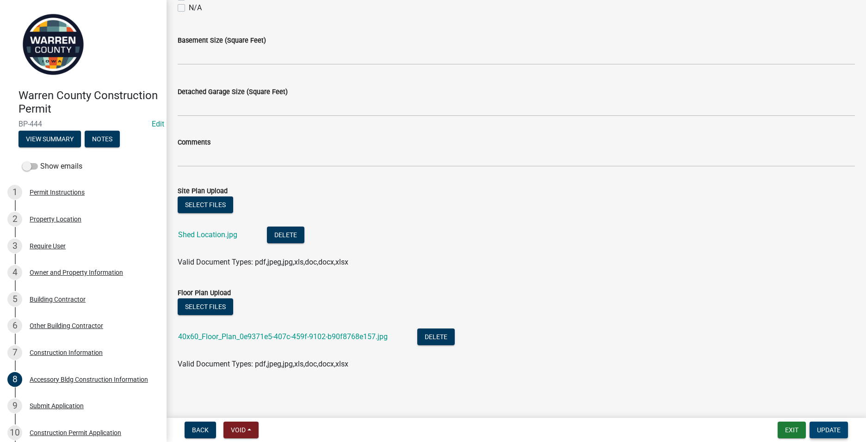
click at [829, 426] on span "Update" at bounding box center [829, 429] width 24 height 7
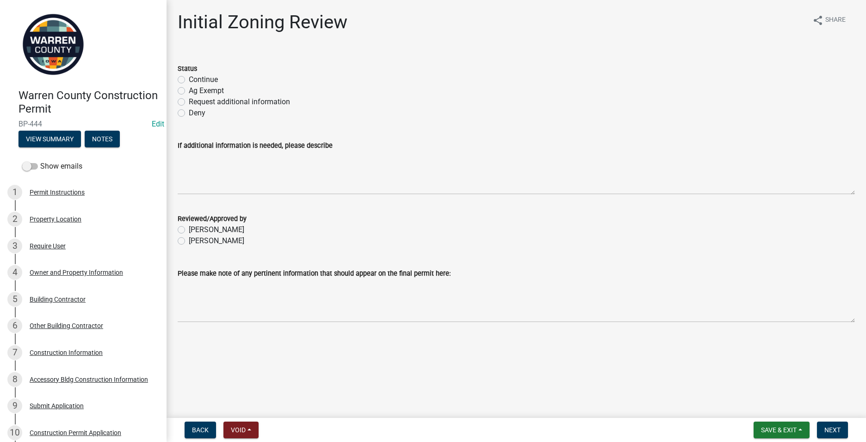
click at [189, 79] on label "Continue" at bounding box center [203, 79] width 29 height 11
click at [189, 79] on input "Continue" at bounding box center [192, 77] width 6 height 6
radio input "true"
click at [189, 241] on label "[PERSON_NAME]" at bounding box center [217, 240] width 56 height 11
click at [189, 241] on input "[PERSON_NAME]" at bounding box center [192, 238] width 6 height 6
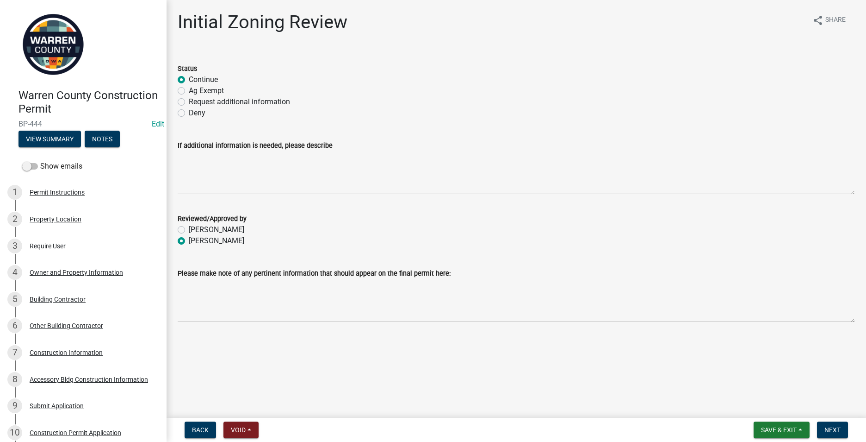
radio input "true"
click at [828, 427] on span "Next" at bounding box center [833, 429] width 16 height 7
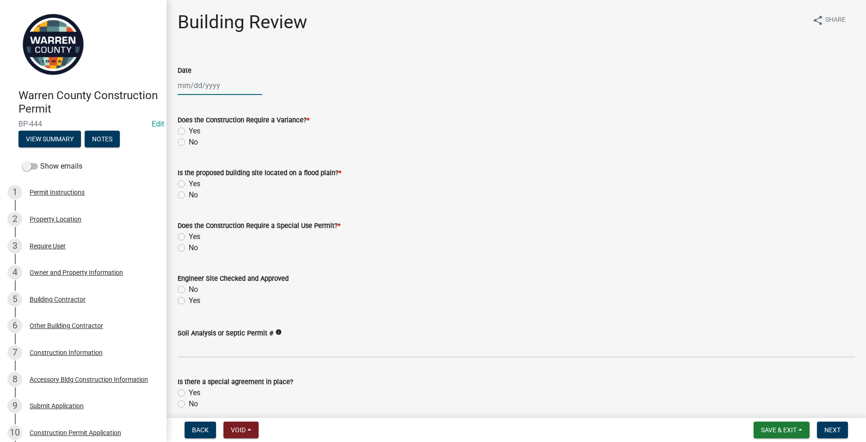
click at [193, 87] on div at bounding box center [220, 85] width 85 height 19
select select "9"
select select "2025"
click at [185, 149] on div "8" at bounding box center [187, 149] width 15 height 15
type input "[DATE]"
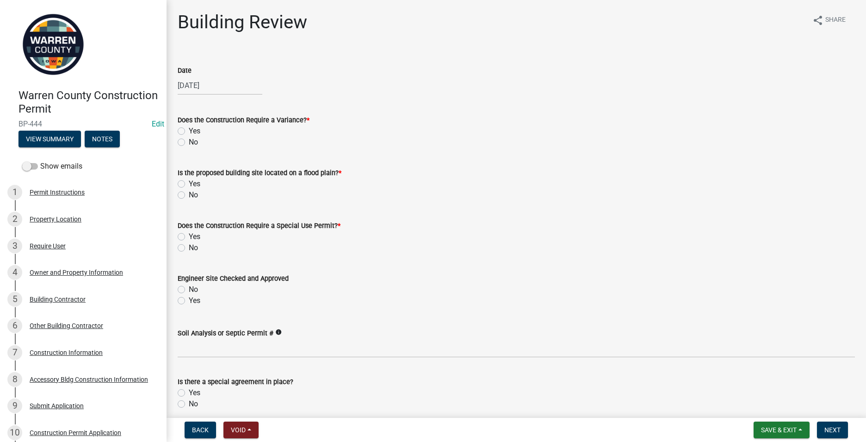
click at [189, 141] on label "No" at bounding box center [193, 142] width 9 height 11
click at [189, 141] on input "No" at bounding box center [192, 140] width 6 height 6
radio input "true"
click at [189, 195] on label "No" at bounding box center [193, 194] width 9 height 11
click at [189, 195] on input "No" at bounding box center [192, 192] width 6 height 6
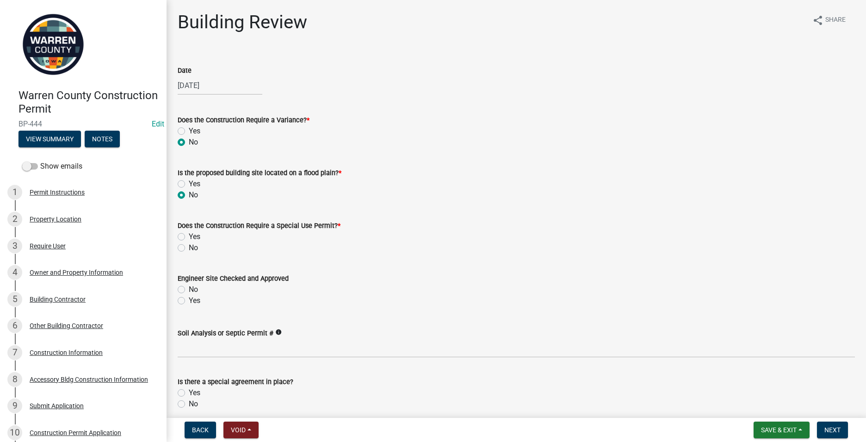
radio input "true"
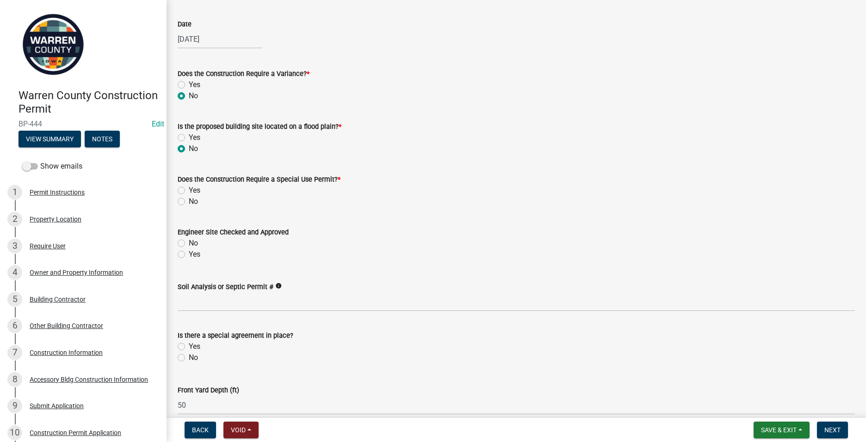
click at [189, 202] on label "No" at bounding box center [193, 201] width 9 height 11
click at [189, 202] on input "No" at bounding box center [192, 199] width 6 height 6
radio input "true"
click at [189, 254] on label "Yes" at bounding box center [195, 254] width 12 height 11
click at [189, 254] on input "Yes" at bounding box center [192, 252] width 6 height 6
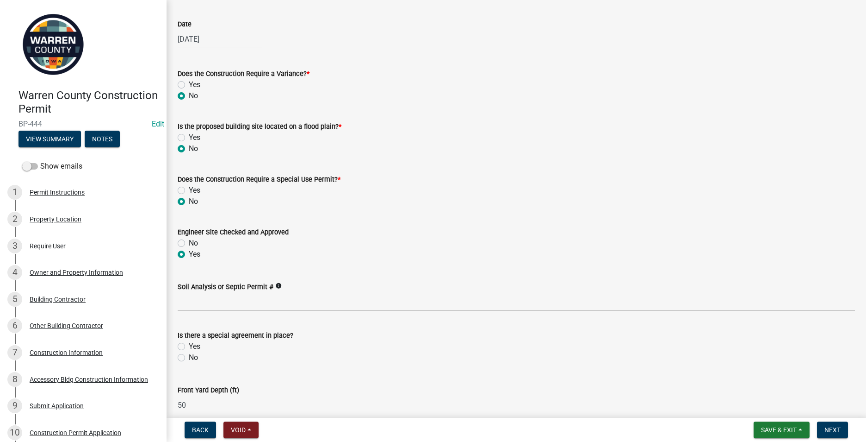
radio input "true"
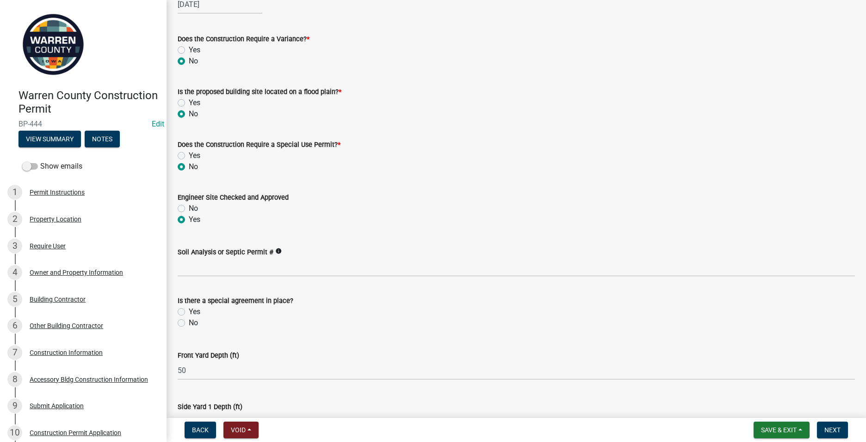
scroll to position [139, 0]
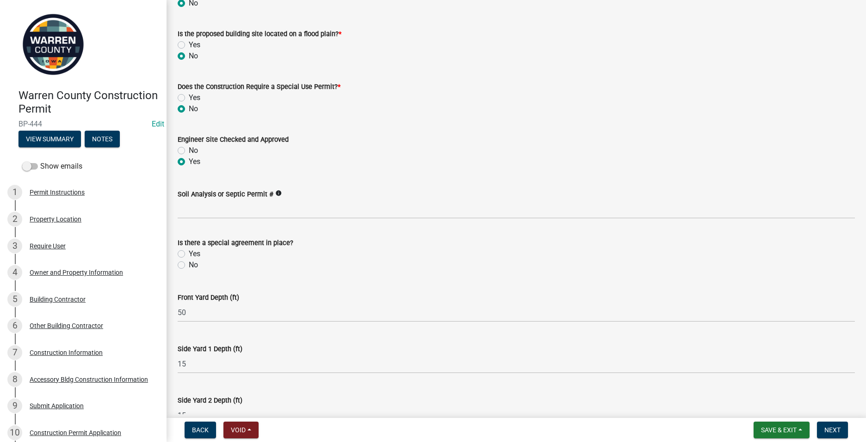
click at [189, 266] on label "No" at bounding box center [193, 264] width 9 height 11
click at [189, 265] on input "No" at bounding box center [192, 262] width 6 height 6
radio input "true"
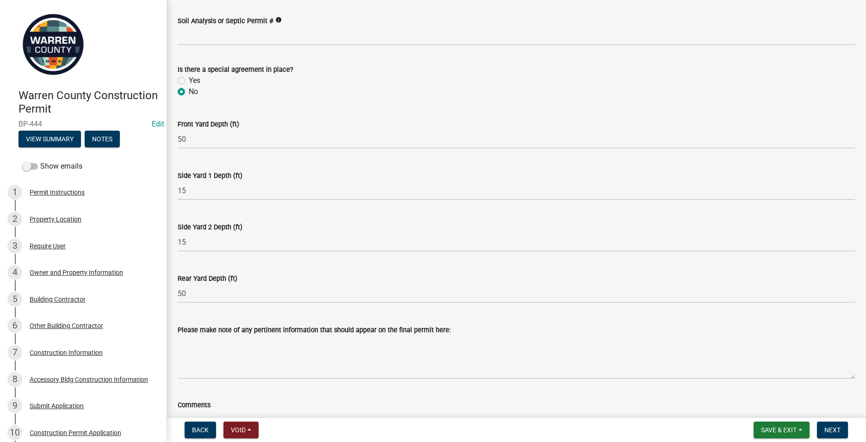
scroll to position [370, 0]
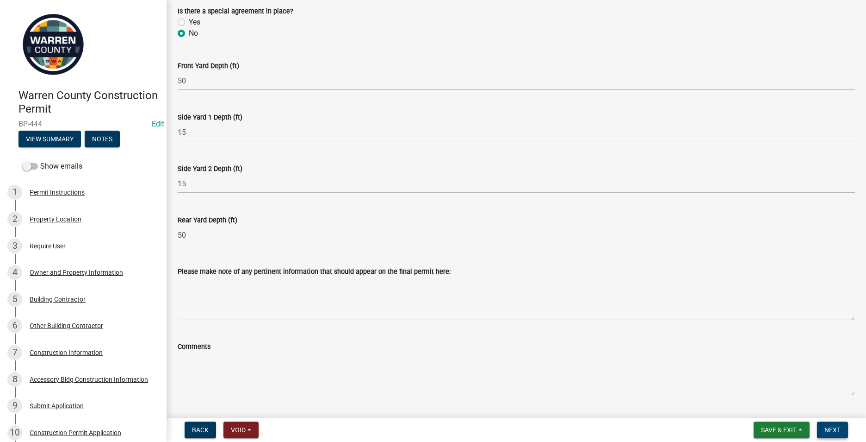
click at [836, 428] on span "Next" at bounding box center [833, 429] width 16 height 7
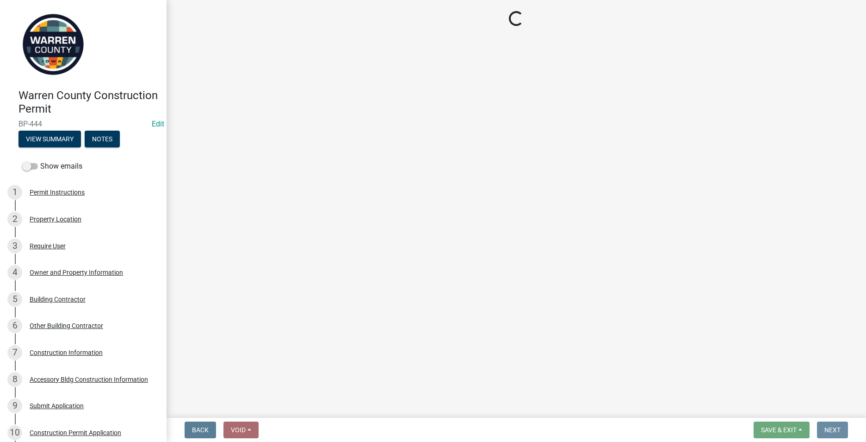
scroll to position [0, 0]
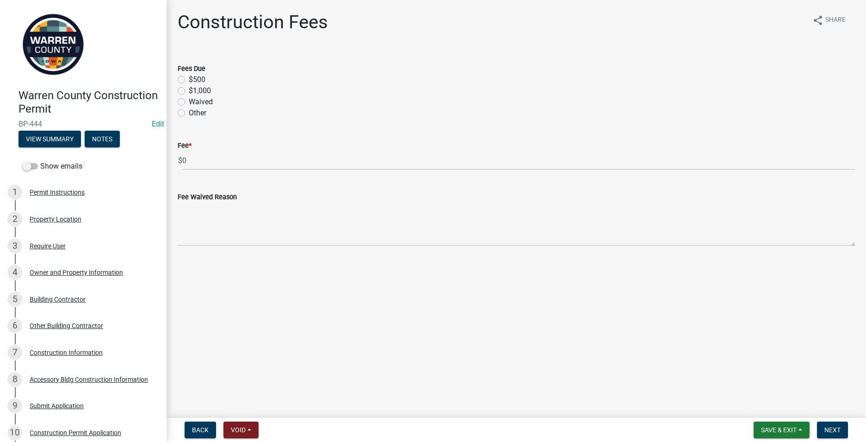
click at [189, 79] on label "$500" at bounding box center [197, 79] width 17 height 11
click at [189, 79] on input "$500" at bounding box center [192, 77] width 6 height 6
radio input "true"
click at [823, 427] on button "Next" at bounding box center [832, 429] width 31 height 17
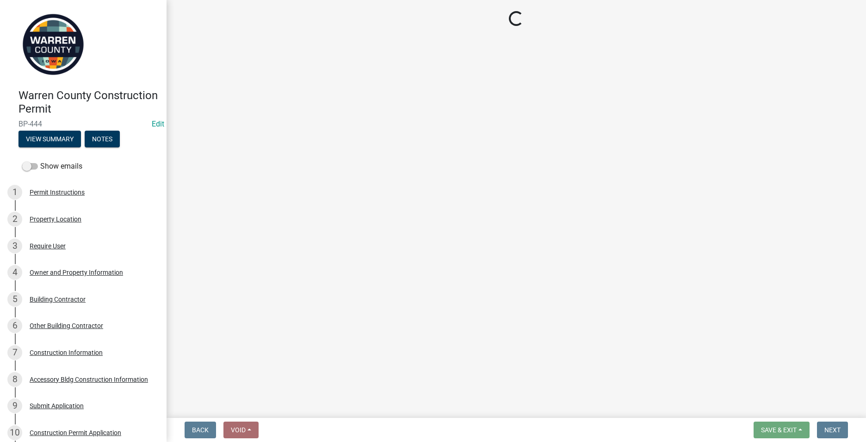
select select "3: 3"
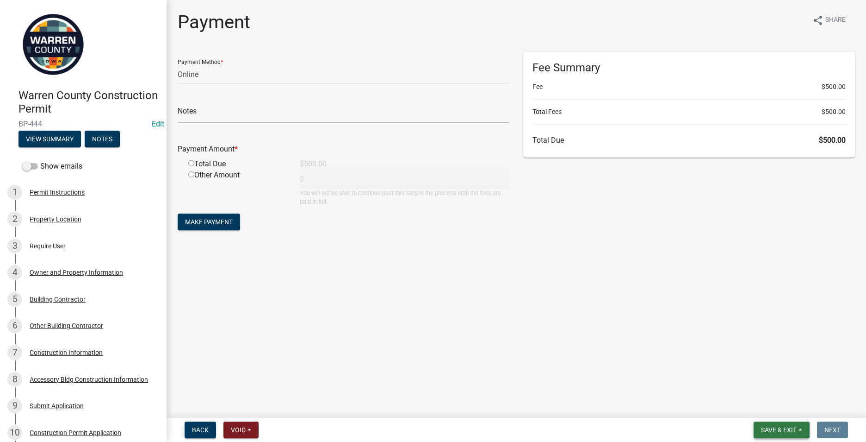
click at [761, 430] on span "Save & Exit" at bounding box center [779, 429] width 36 height 7
click at [753, 411] on button "Save & Exit" at bounding box center [773, 405] width 74 height 22
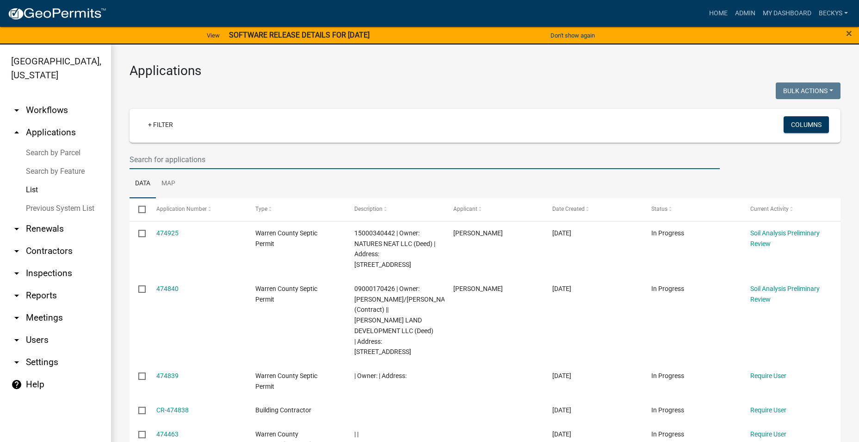
click at [138, 156] on input "text" at bounding box center [425, 159] width 591 height 19
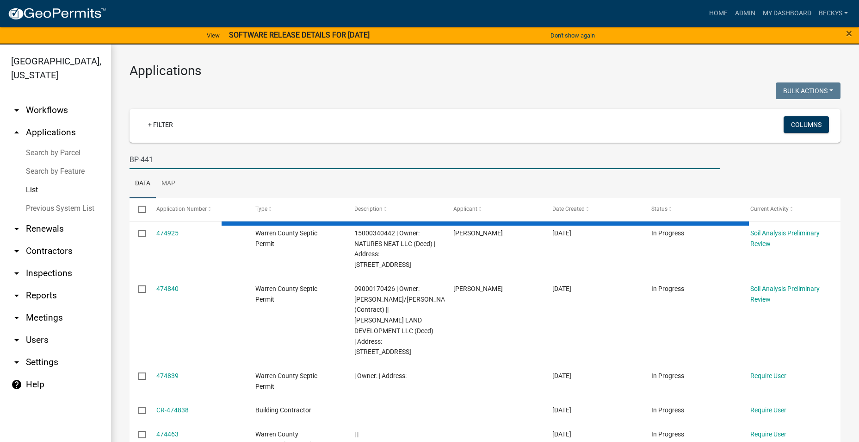
type input "BP-441"
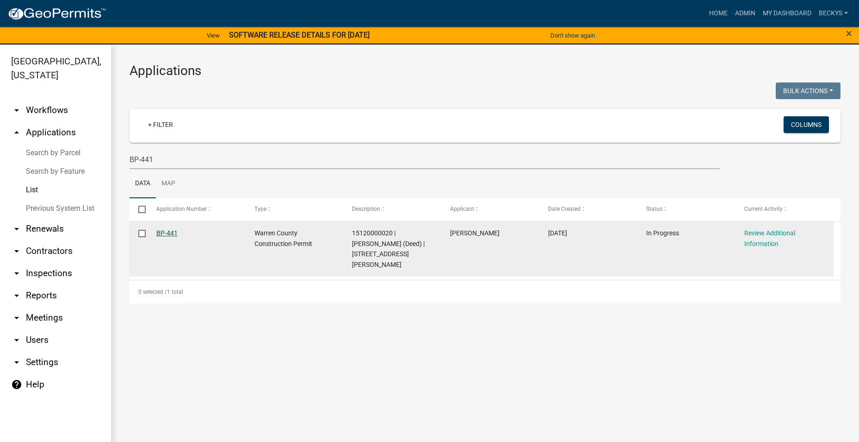
click at [165, 231] on link "BP-441" at bounding box center [166, 232] width 21 height 7
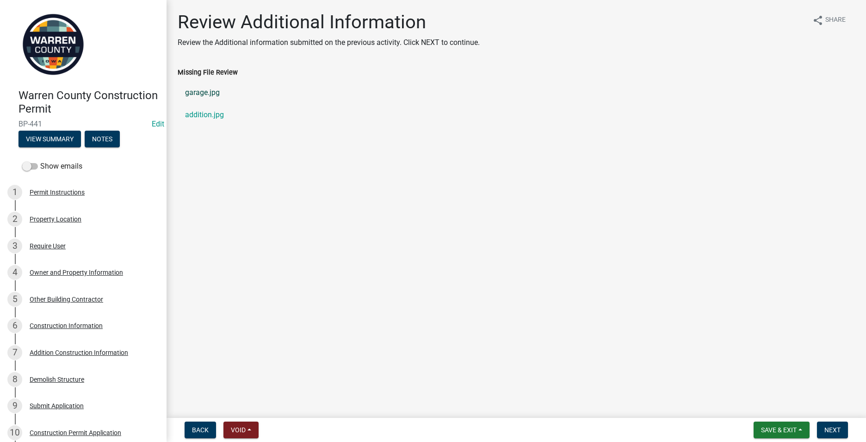
click at [204, 91] on link "garage.jpg" at bounding box center [517, 92] width 678 height 22
click at [209, 112] on link "addition.jpg" at bounding box center [517, 115] width 678 height 22
click at [65, 354] on div "Addition Construction Information" at bounding box center [79, 352] width 99 height 6
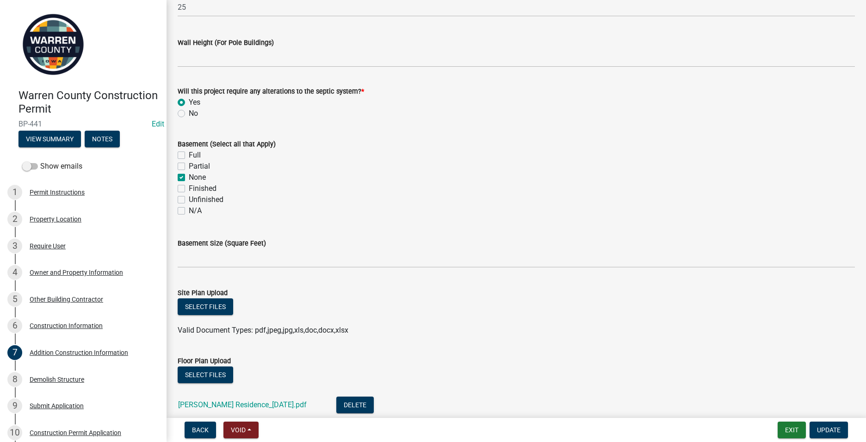
scroll to position [278, 0]
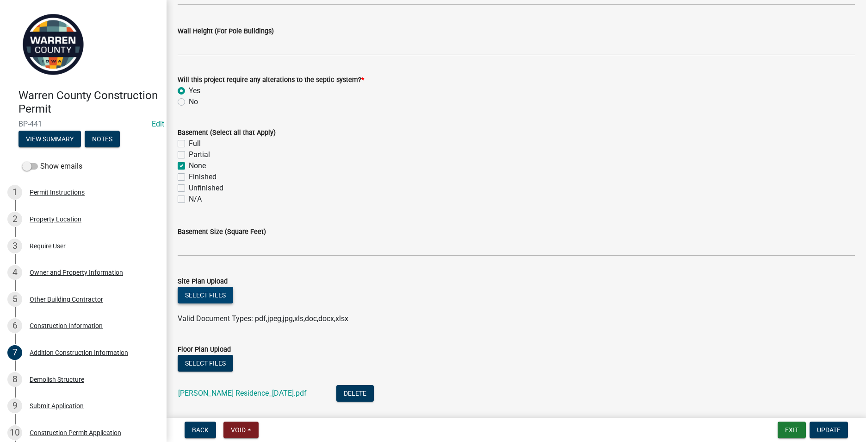
click at [199, 296] on button "Select files" at bounding box center [206, 294] width 56 height 17
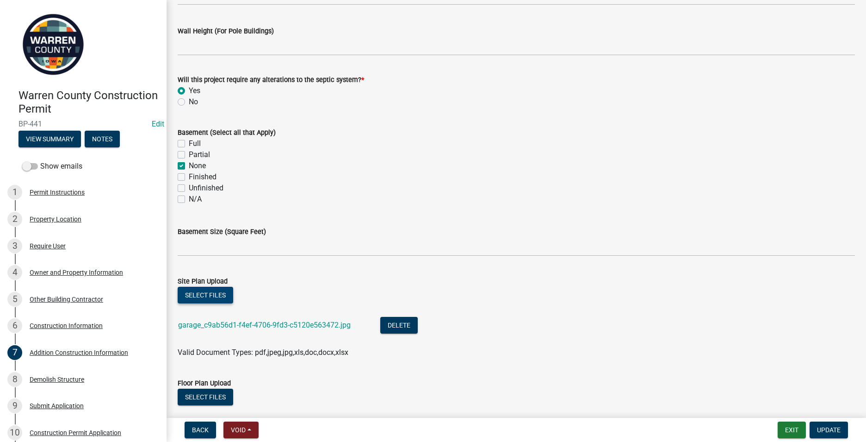
click at [210, 291] on button "Select files" at bounding box center [206, 294] width 56 height 17
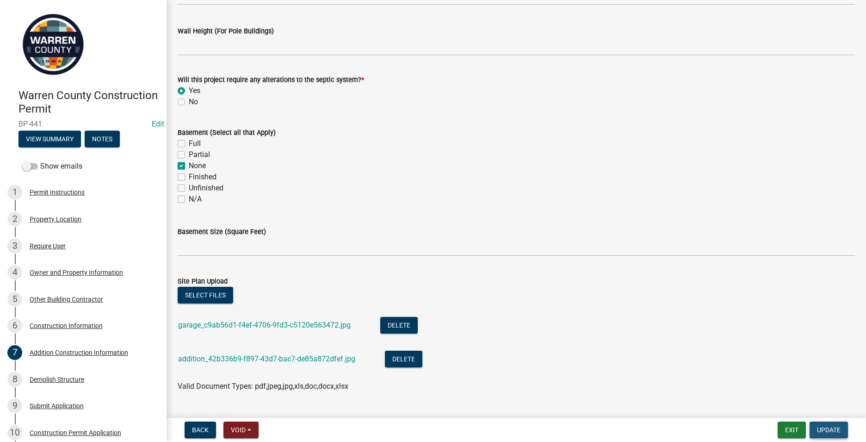
click at [822, 428] on span "Update" at bounding box center [829, 429] width 24 height 7
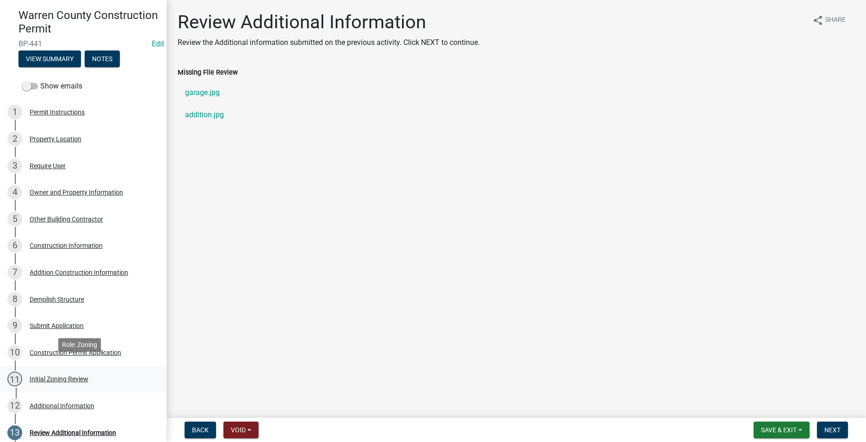
scroll to position [93, 0]
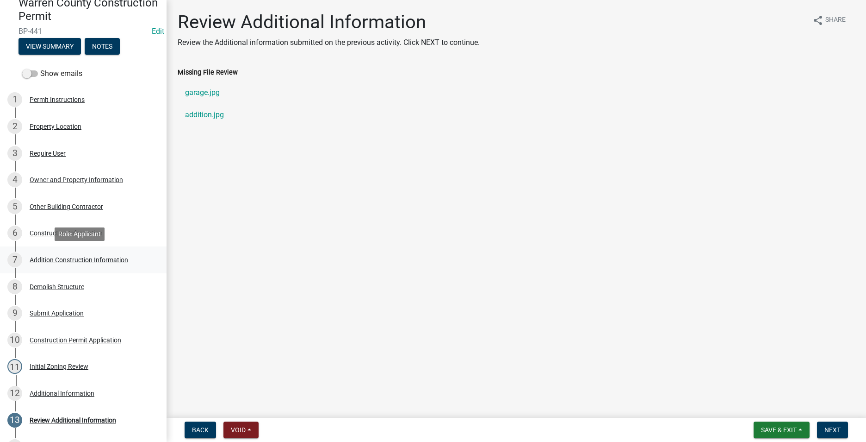
click at [59, 257] on div "Addition Construction Information" at bounding box center [79, 259] width 99 height 6
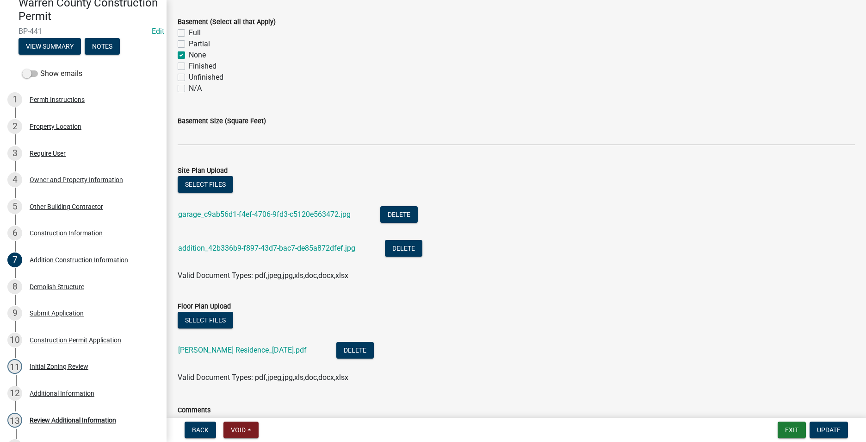
scroll to position [417, 0]
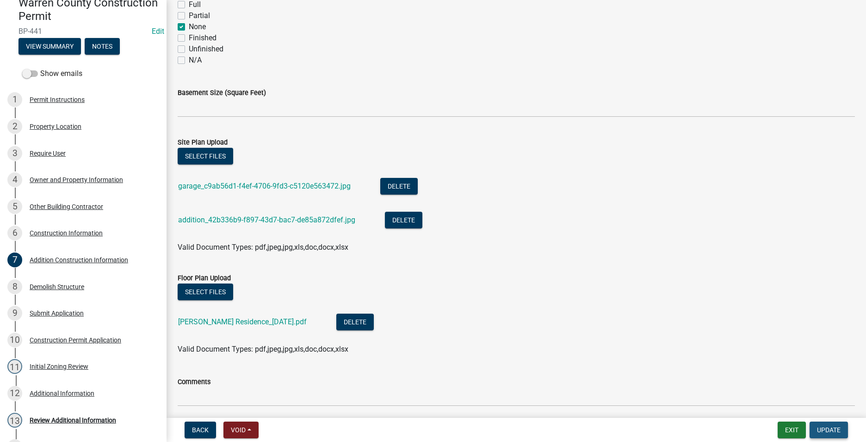
click at [826, 430] on span "Update" at bounding box center [829, 429] width 24 height 7
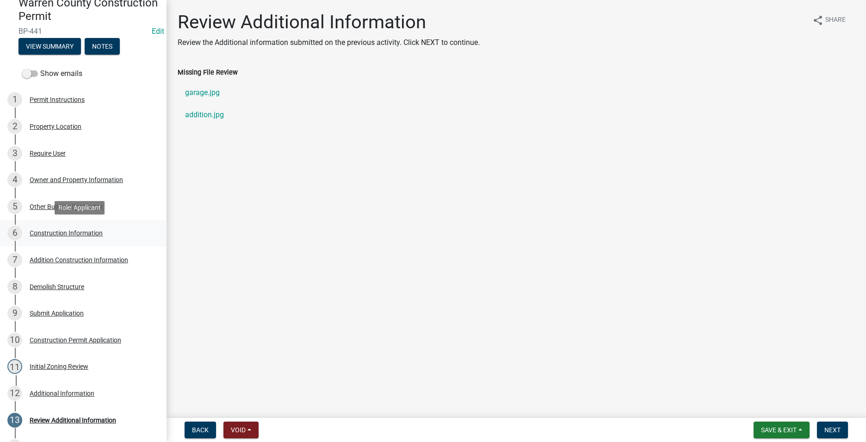
click at [40, 232] on div "Construction Information" at bounding box center [66, 233] width 73 height 6
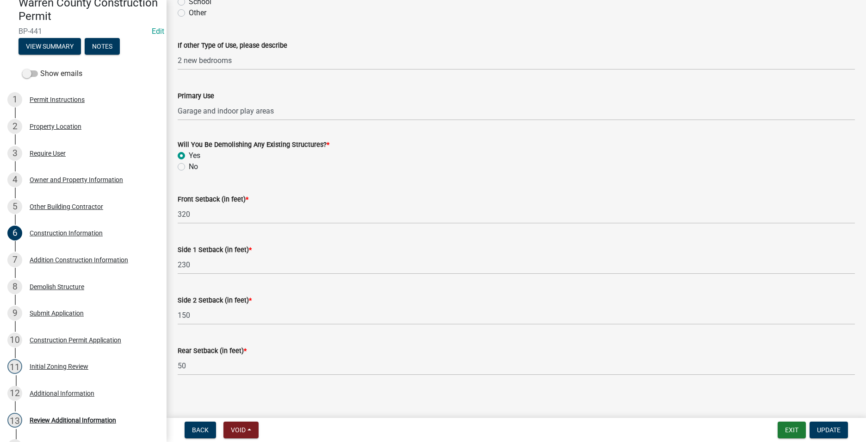
scroll to position [280, 0]
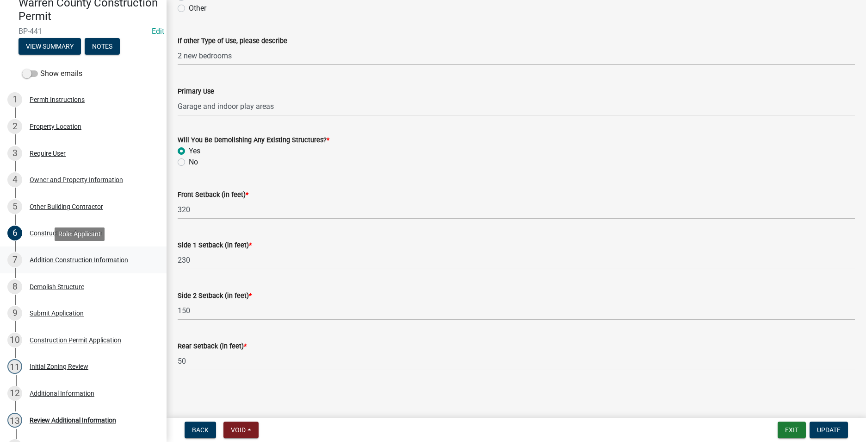
click at [48, 263] on div "7 Addition Construction Information" at bounding box center [79, 259] width 144 height 15
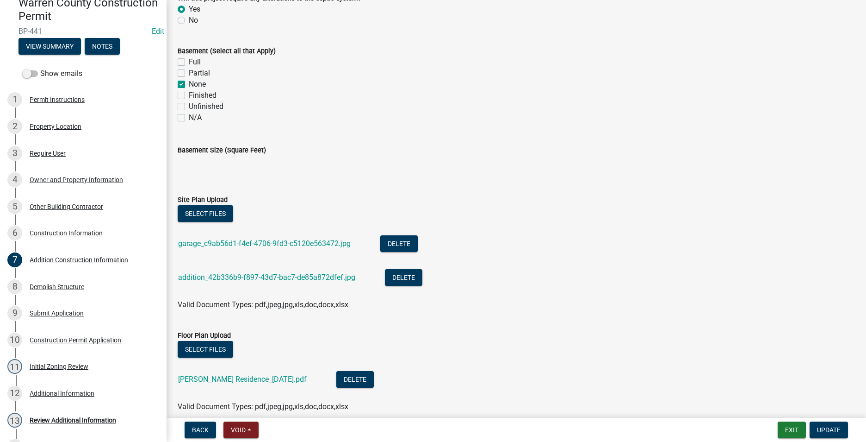
scroll to position [417, 0]
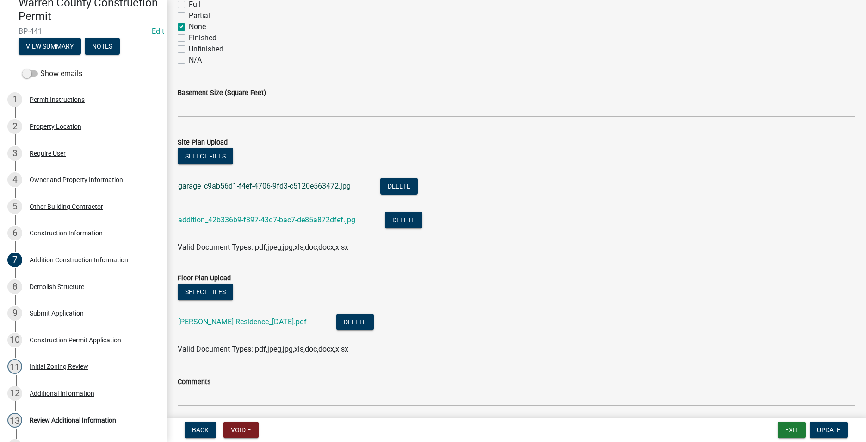
click at [221, 185] on link "garage_c9ab56d1-f4ef-4706-9fd3-c5120e563472.jpg" at bounding box center [264, 185] width 173 height 9
click at [198, 217] on link "addition_42b336b9-f897-43d7-bac7-de85a872dfef.jpg" at bounding box center [266, 219] width 177 height 9
click at [835, 431] on span "Update" at bounding box center [829, 429] width 24 height 7
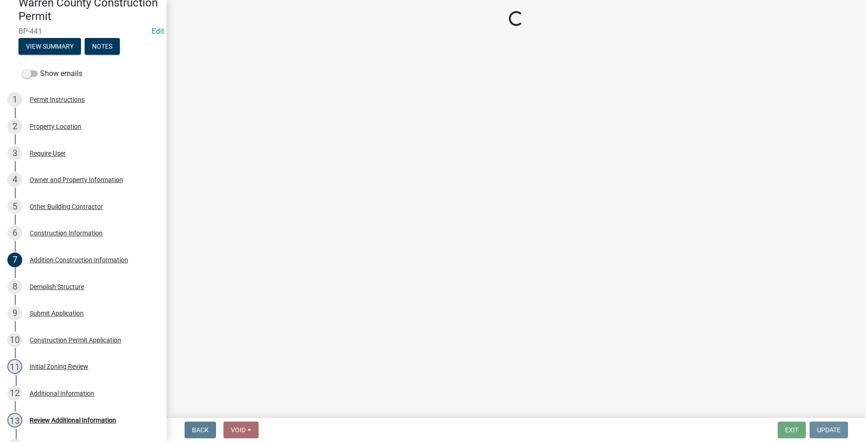
scroll to position [0, 0]
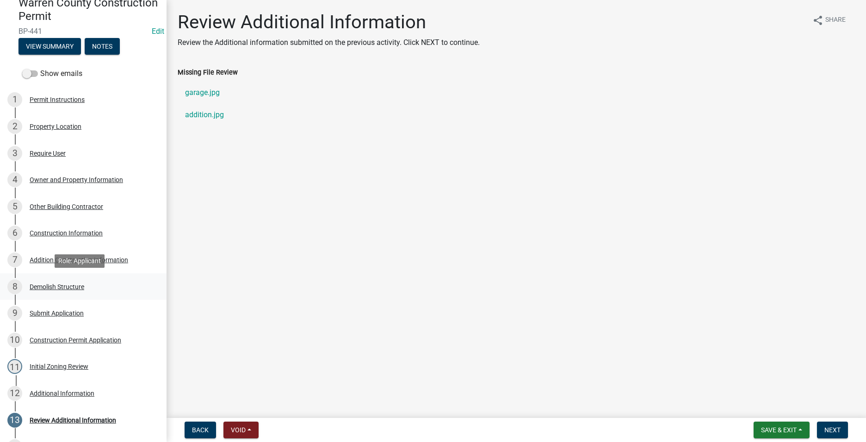
click at [56, 288] on div "Demolish Structure" at bounding box center [57, 286] width 55 height 6
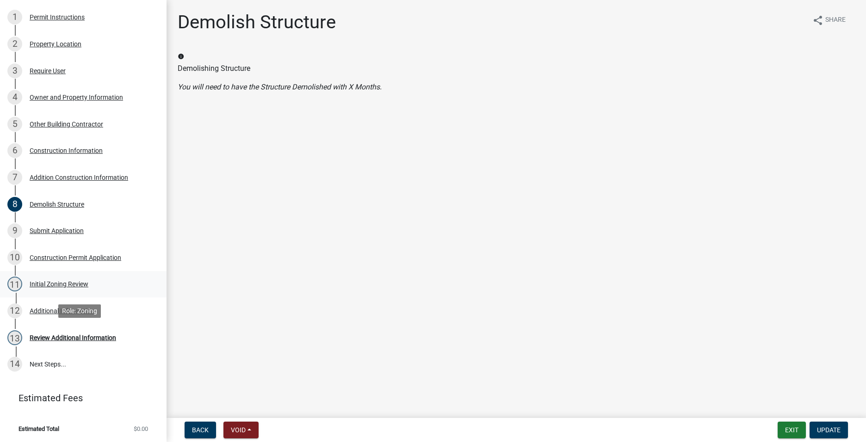
scroll to position [176, 0]
click at [57, 283] on div "Initial Zoning Review" at bounding box center [59, 283] width 59 height 6
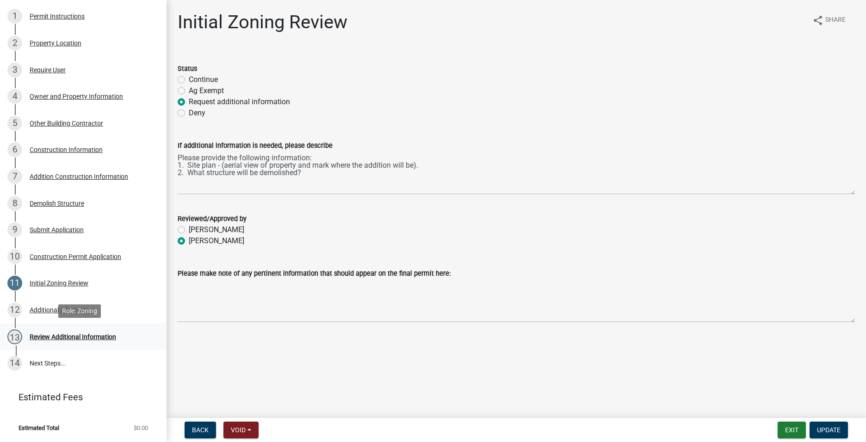
click at [49, 337] on div "Review Additional Information" at bounding box center [73, 336] width 87 height 6
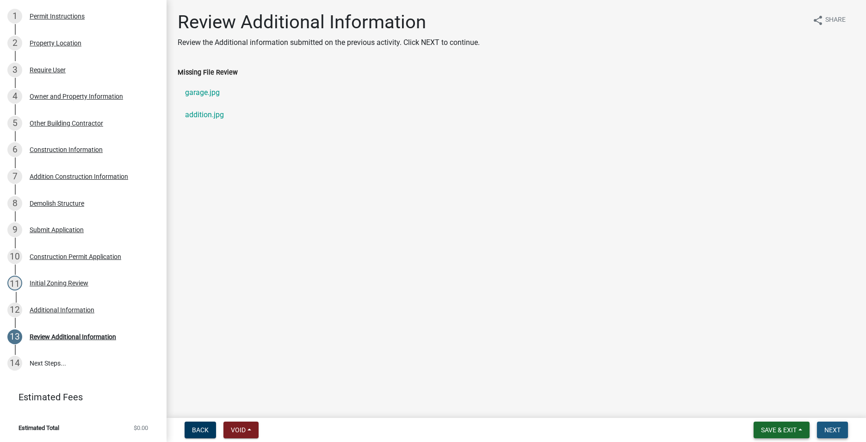
drag, startPoint x: 832, startPoint y: 428, endPoint x: 768, endPoint y: 421, distance: 64.2
click at [832, 427] on span "Next" at bounding box center [833, 429] width 16 height 7
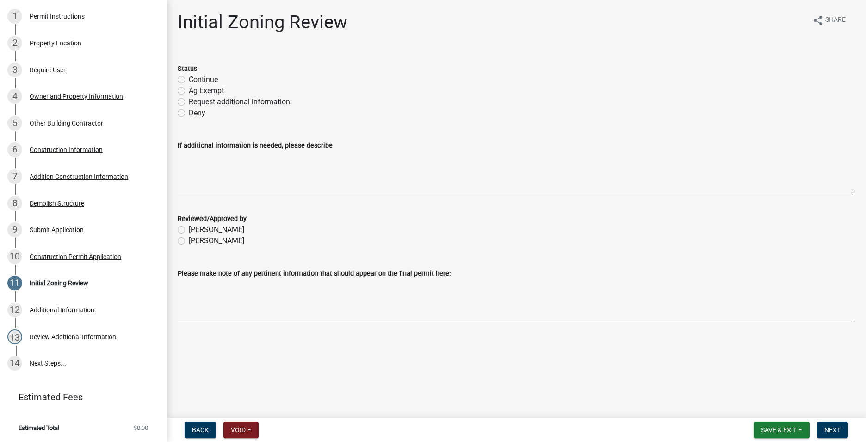
click at [189, 82] on label "Continue" at bounding box center [203, 79] width 29 height 11
click at [189, 80] on input "Continue" at bounding box center [192, 77] width 6 height 6
radio input "true"
click at [189, 243] on label "[PERSON_NAME]" at bounding box center [217, 240] width 56 height 11
click at [189, 241] on input "[PERSON_NAME]" at bounding box center [192, 238] width 6 height 6
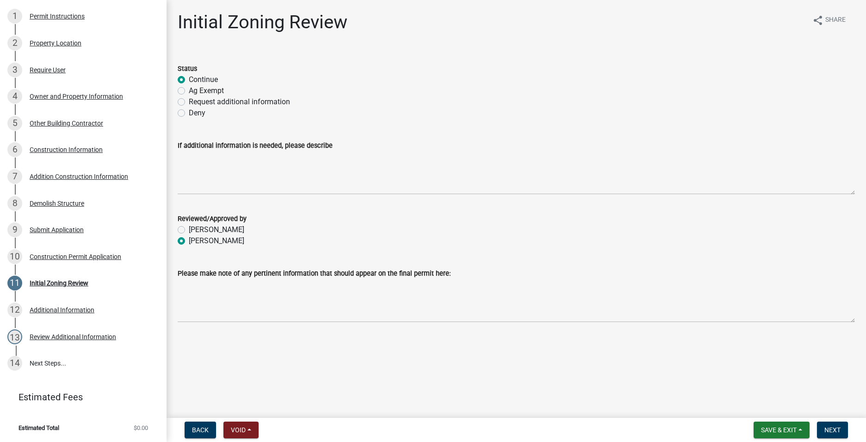
radio input "true"
click at [836, 428] on span "Next" at bounding box center [833, 429] width 16 height 7
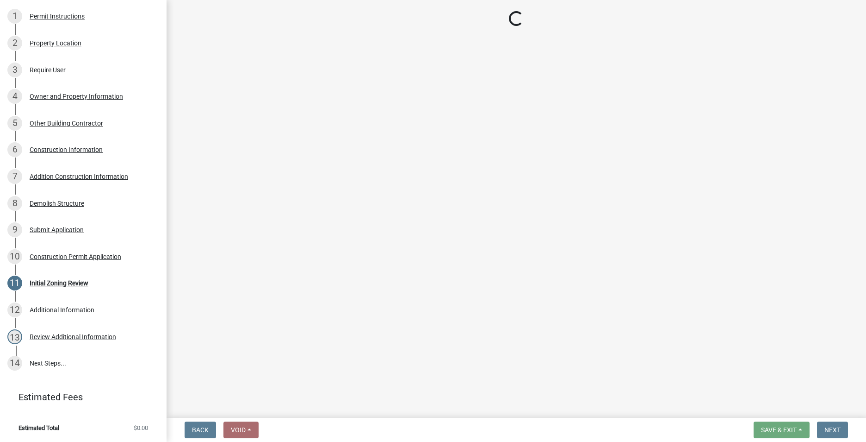
scroll to position [203, 0]
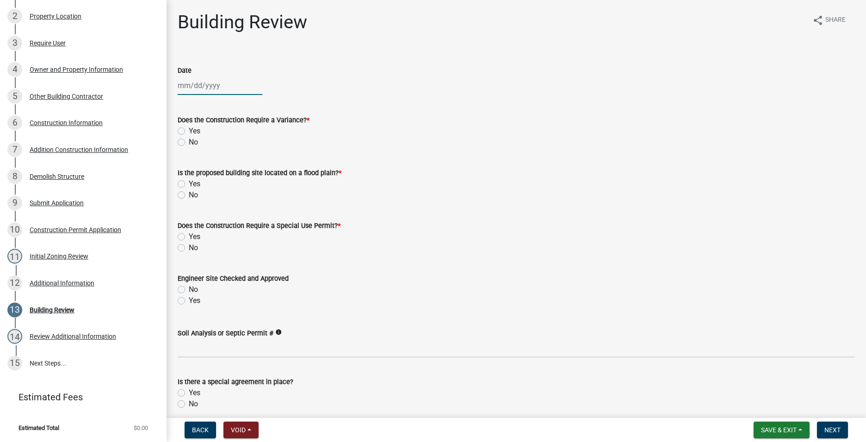
click at [188, 81] on div at bounding box center [220, 85] width 85 height 19
select select "9"
select select "2025"
click at [184, 148] on div "8" at bounding box center [187, 149] width 15 height 15
type input "[DATE]"
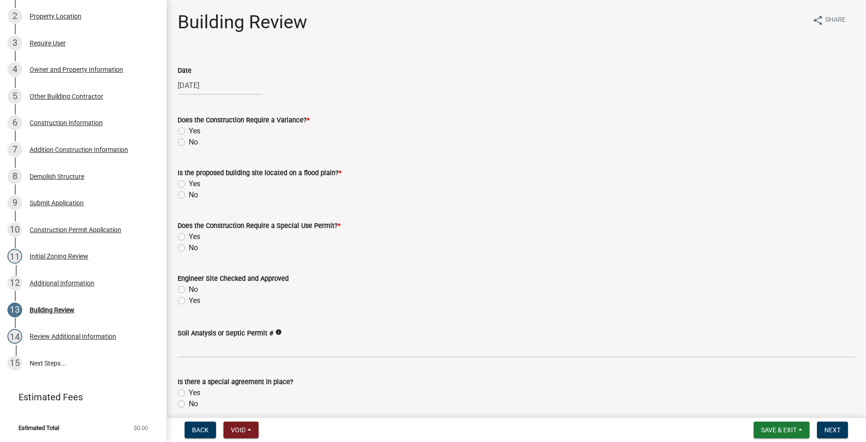
click at [189, 142] on label "No" at bounding box center [193, 142] width 9 height 11
click at [189, 142] on input "No" at bounding box center [192, 140] width 6 height 6
radio input "true"
click at [185, 193] on div "No" at bounding box center [517, 194] width 678 height 11
click at [189, 198] on label "No" at bounding box center [193, 194] width 9 height 11
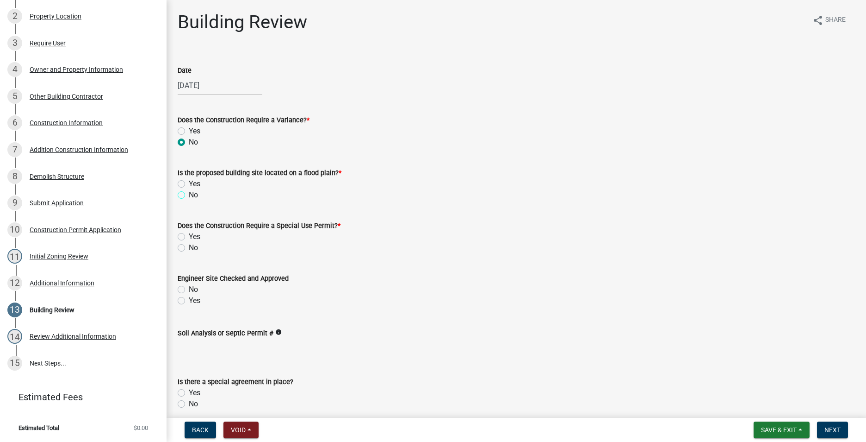
click at [189, 195] on input "No" at bounding box center [192, 192] width 6 height 6
radio input "true"
click at [189, 244] on label "No" at bounding box center [193, 247] width 9 height 11
click at [189, 244] on input "No" at bounding box center [192, 245] width 6 height 6
radio input "true"
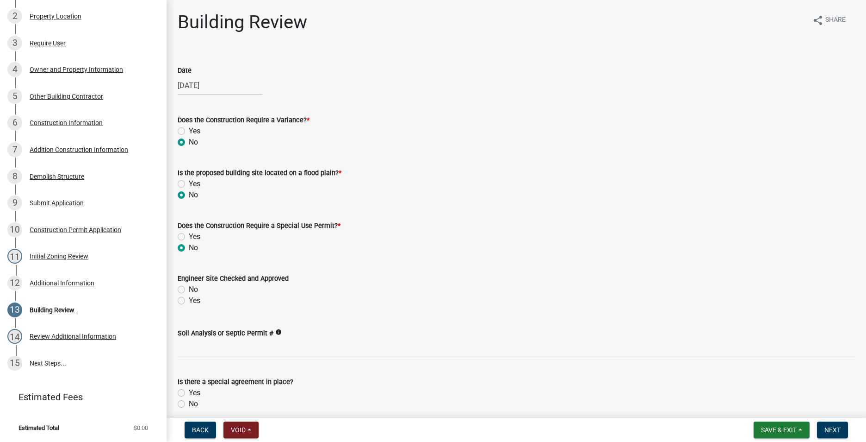
click at [189, 299] on label "Yes" at bounding box center [195, 300] width 12 height 11
click at [189, 299] on input "Yes" at bounding box center [192, 298] width 6 height 6
radio input "true"
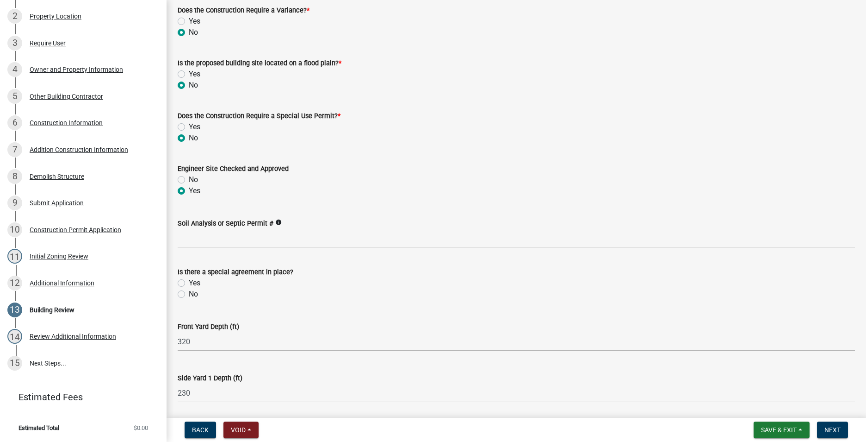
scroll to position [139, 0]
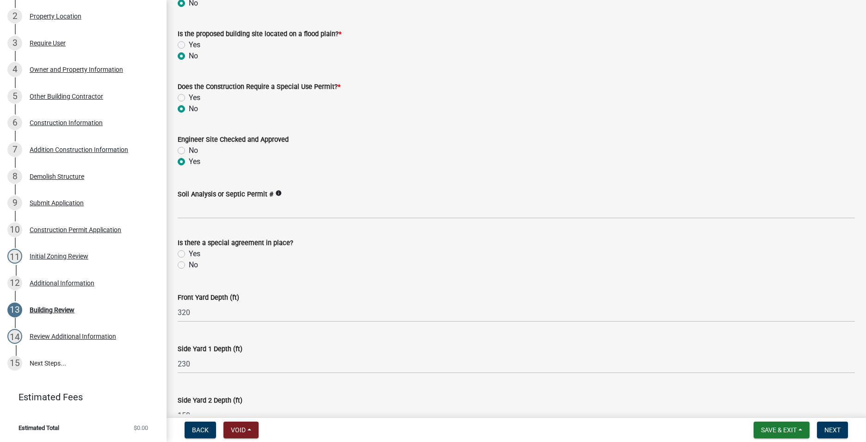
click at [189, 265] on label "No" at bounding box center [193, 264] width 9 height 11
click at [189, 265] on input "No" at bounding box center [192, 262] width 6 height 6
radio input "true"
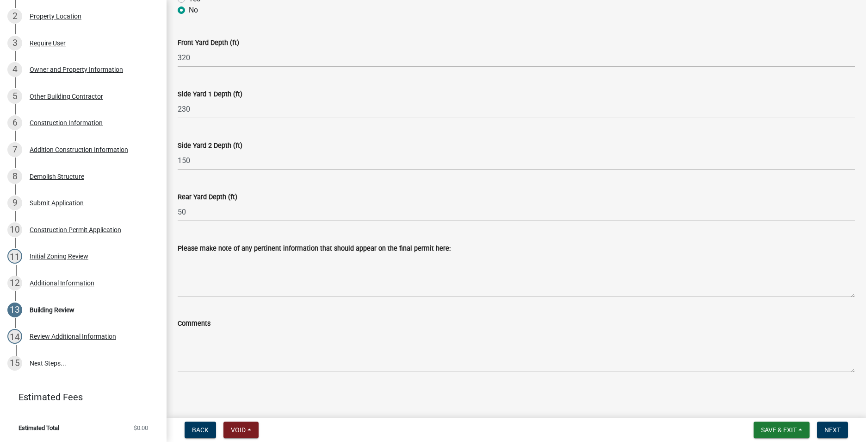
scroll to position [395, 0]
click at [834, 428] on span "Next" at bounding box center [833, 429] width 16 height 7
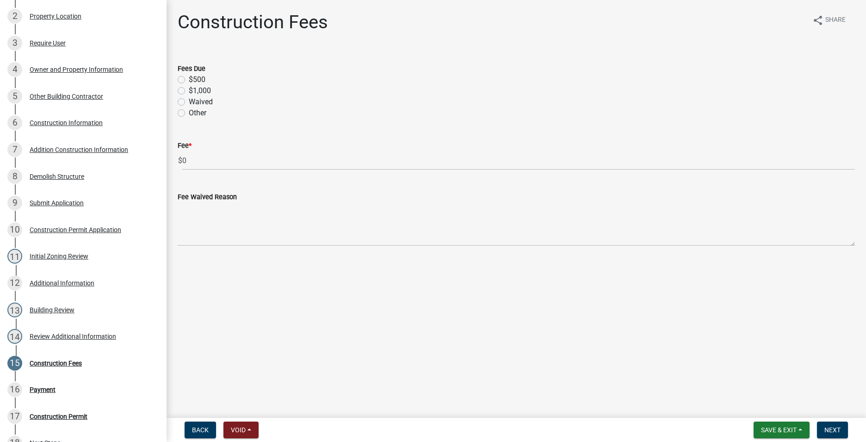
scroll to position [282, 0]
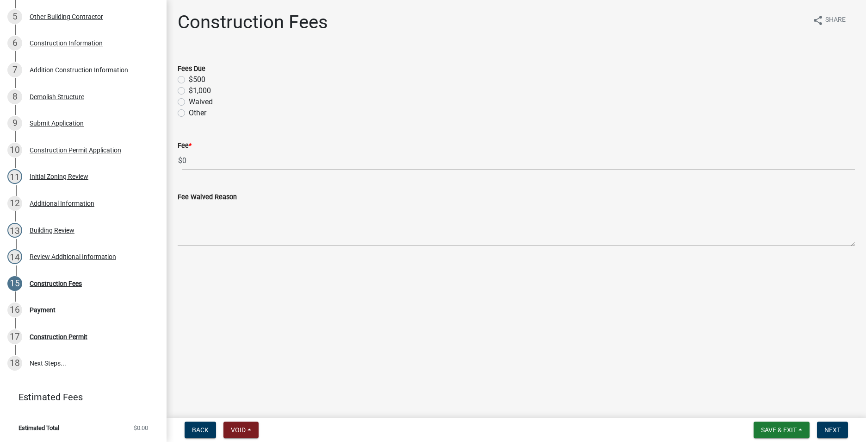
click at [189, 77] on label "$500" at bounding box center [197, 79] width 17 height 11
click at [189, 77] on input "$500" at bounding box center [192, 77] width 6 height 6
radio input "true"
drag, startPoint x: 828, startPoint y: 427, endPoint x: 828, endPoint y: 420, distance: 6.9
click at [828, 426] on span "Next" at bounding box center [833, 429] width 16 height 7
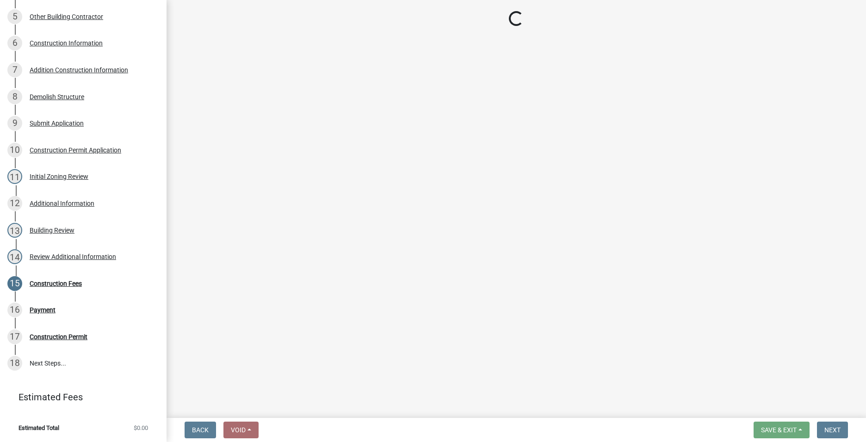
select select "3: 3"
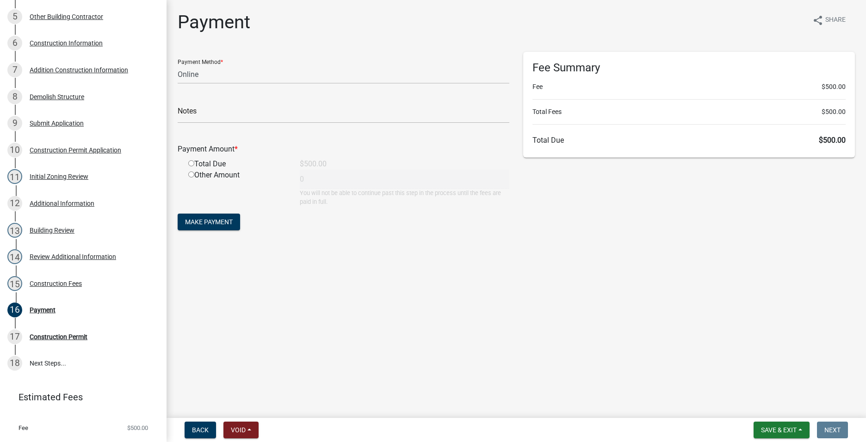
scroll to position [283, 0]
